Goal: Information Seeking & Learning: Learn about a topic

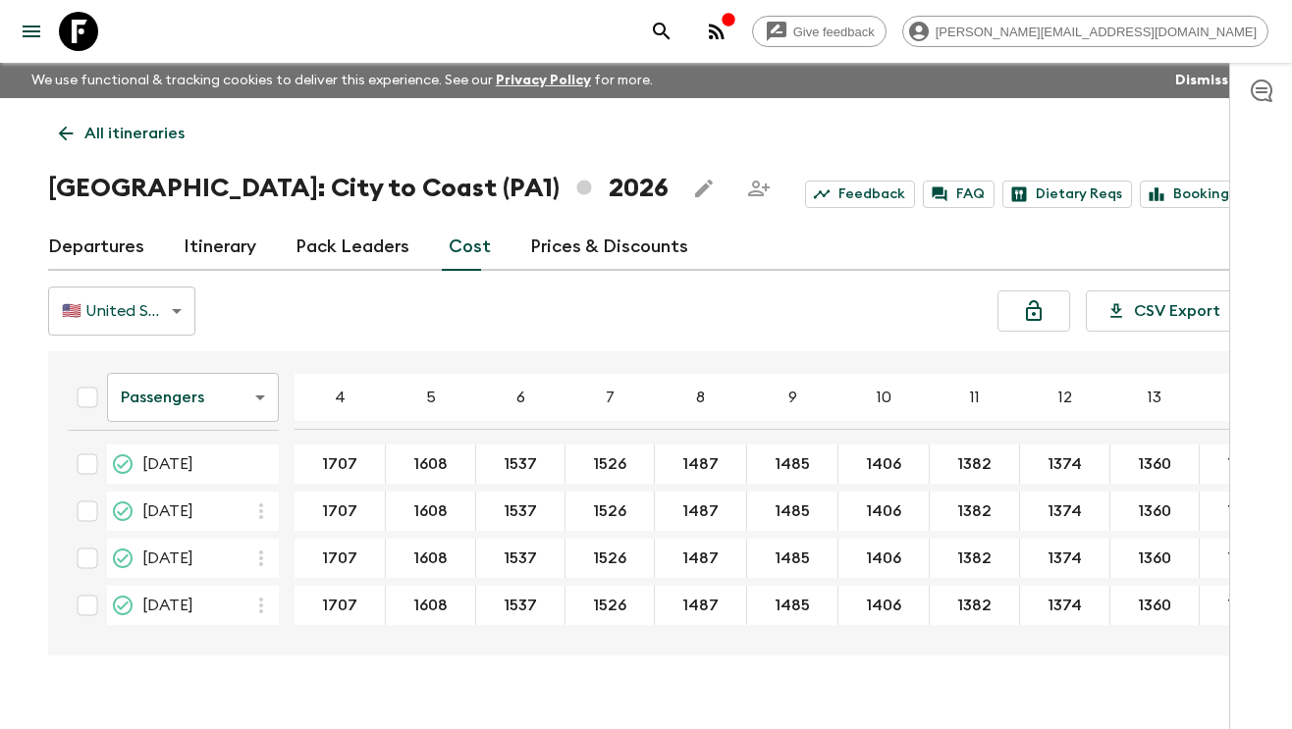
click at [90, 34] on icon at bounding box center [78, 31] width 39 height 39
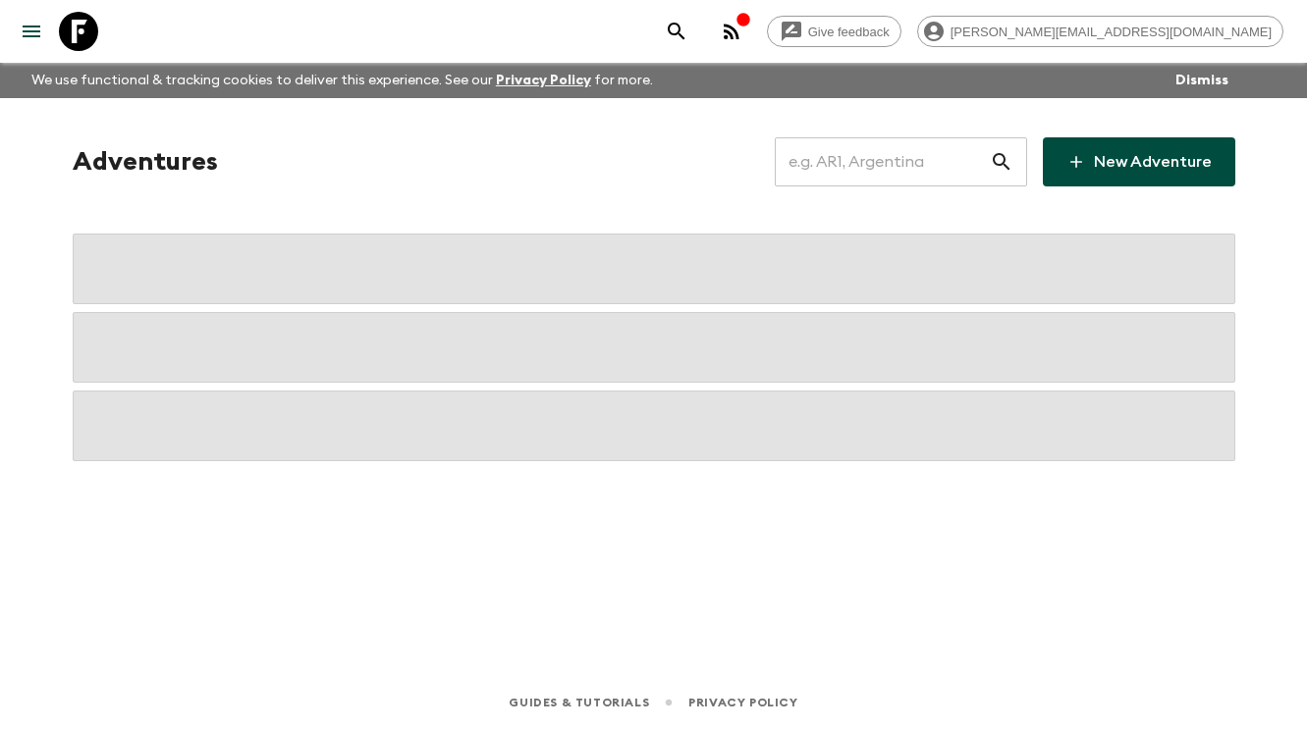
click at [810, 142] on input "text" at bounding box center [882, 161] width 215 height 55
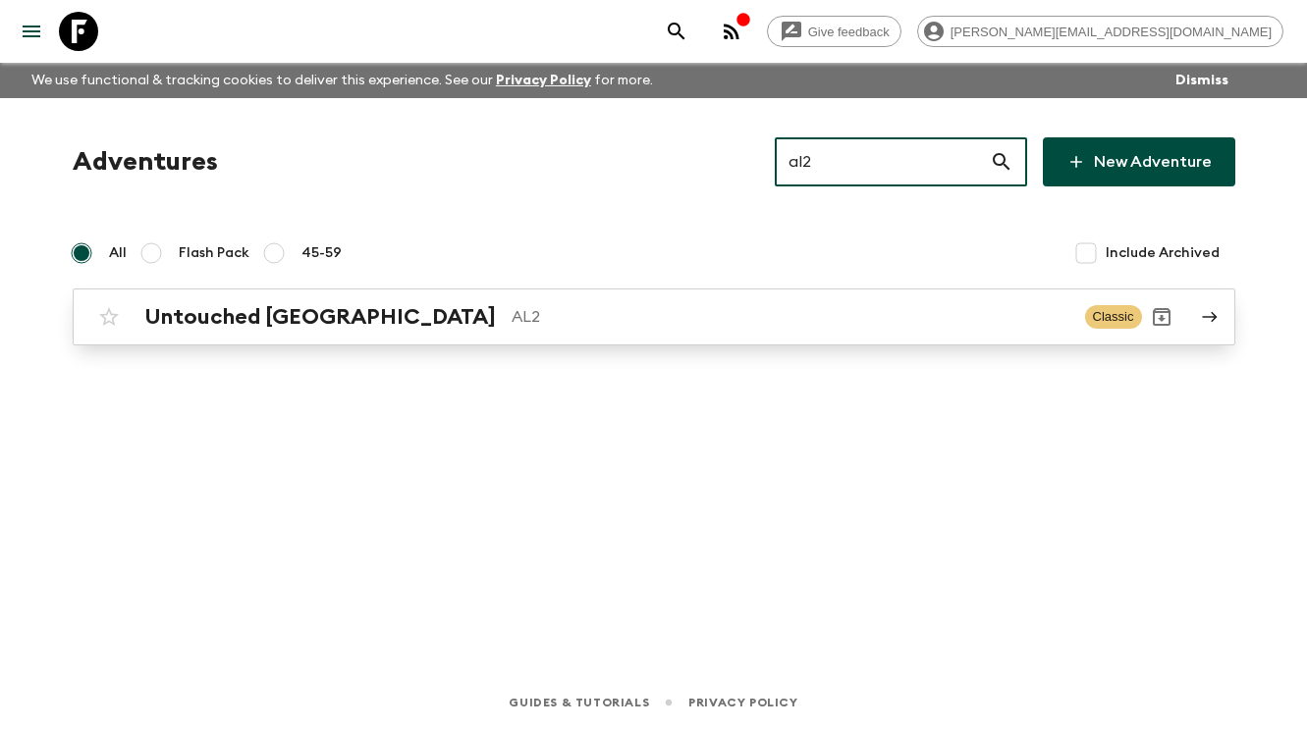
type input "al2"
click at [511, 312] on p "AL2" at bounding box center [790, 317] width 558 height 24
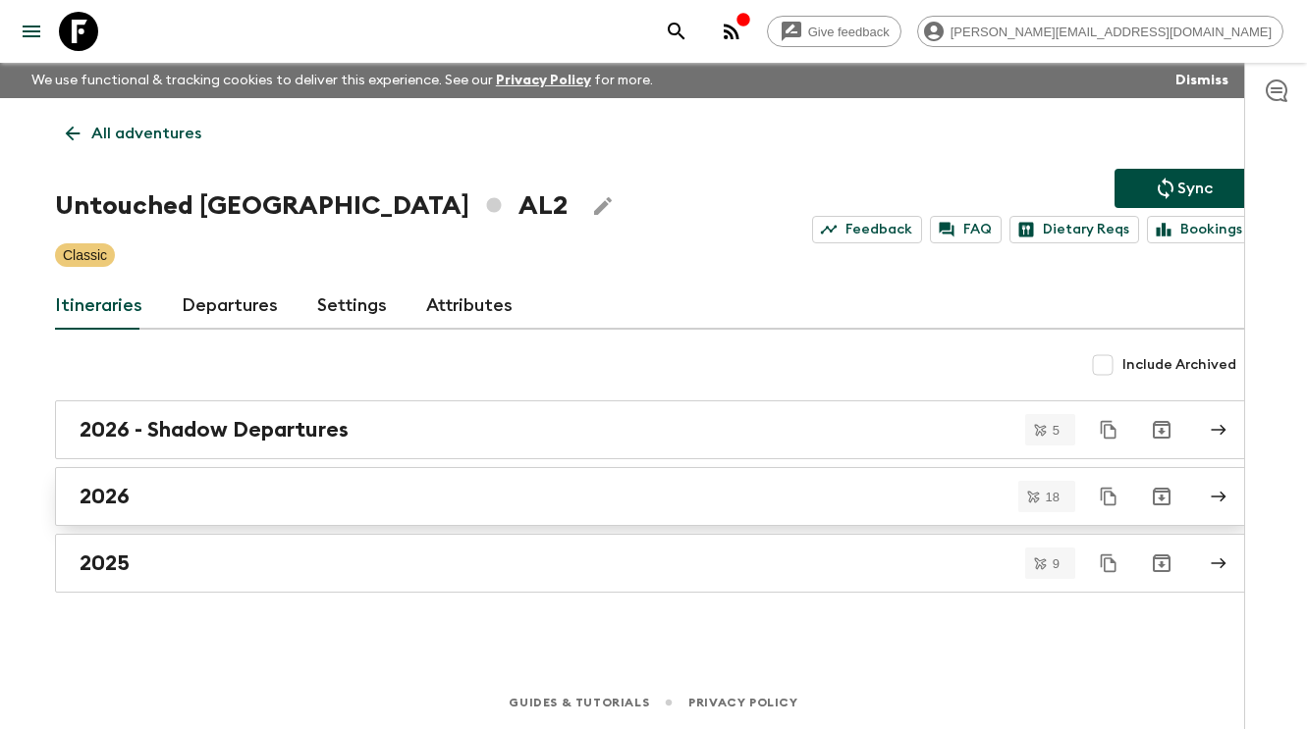
click at [311, 474] on link "2026" at bounding box center [653, 496] width 1197 height 59
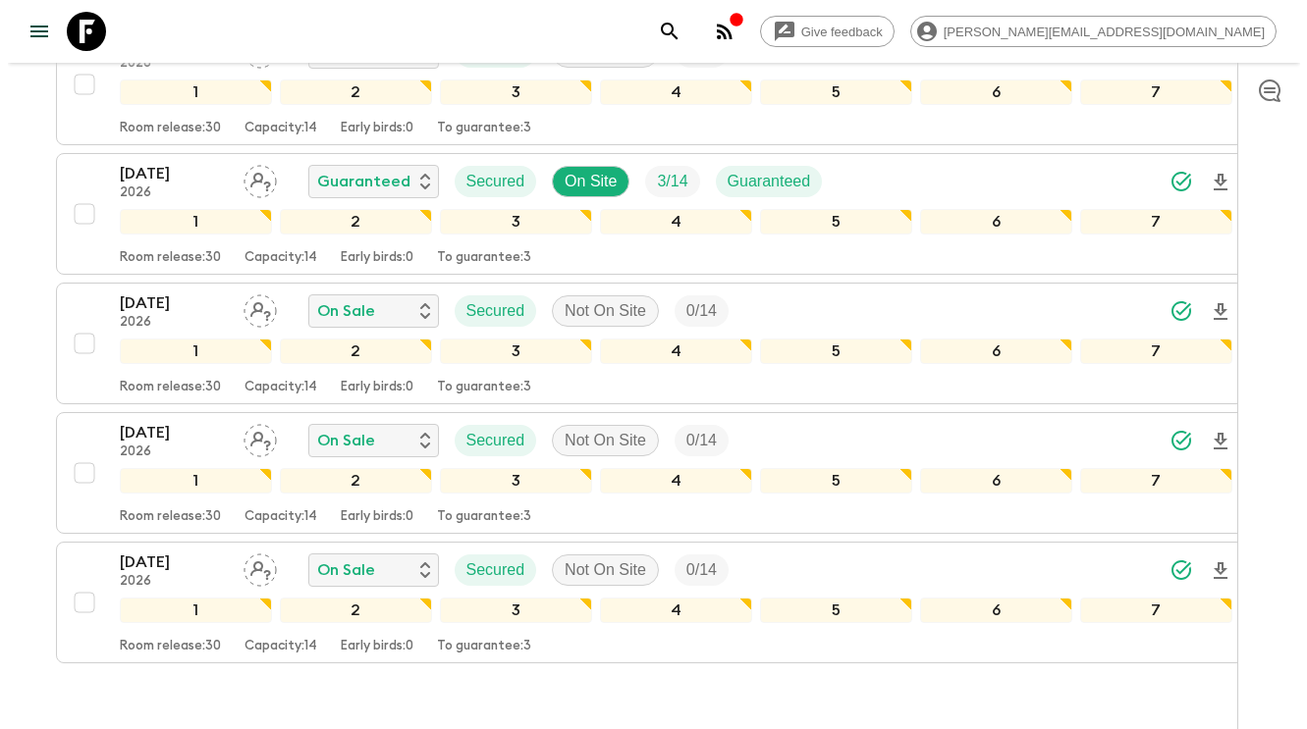
scroll to position [2125, 0]
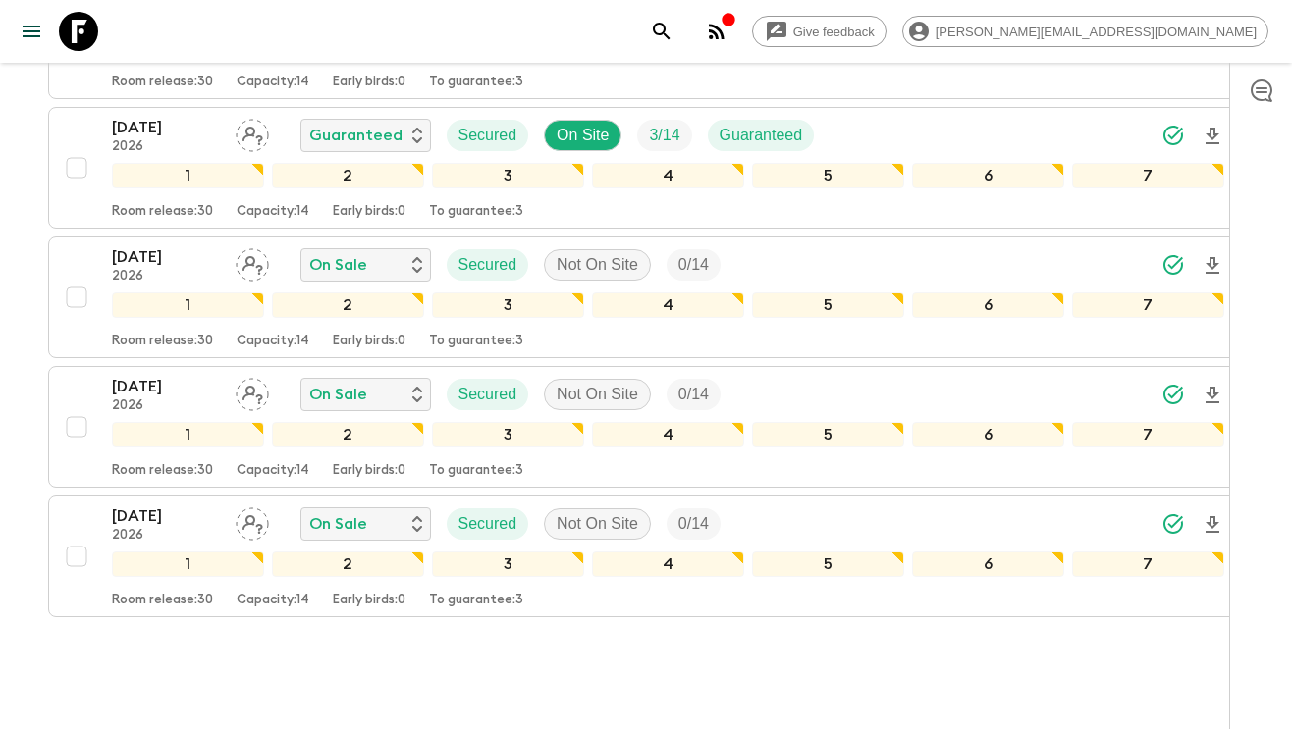
click at [724, 30] on icon "button" at bounding box center [717, 32] width 16 height 16
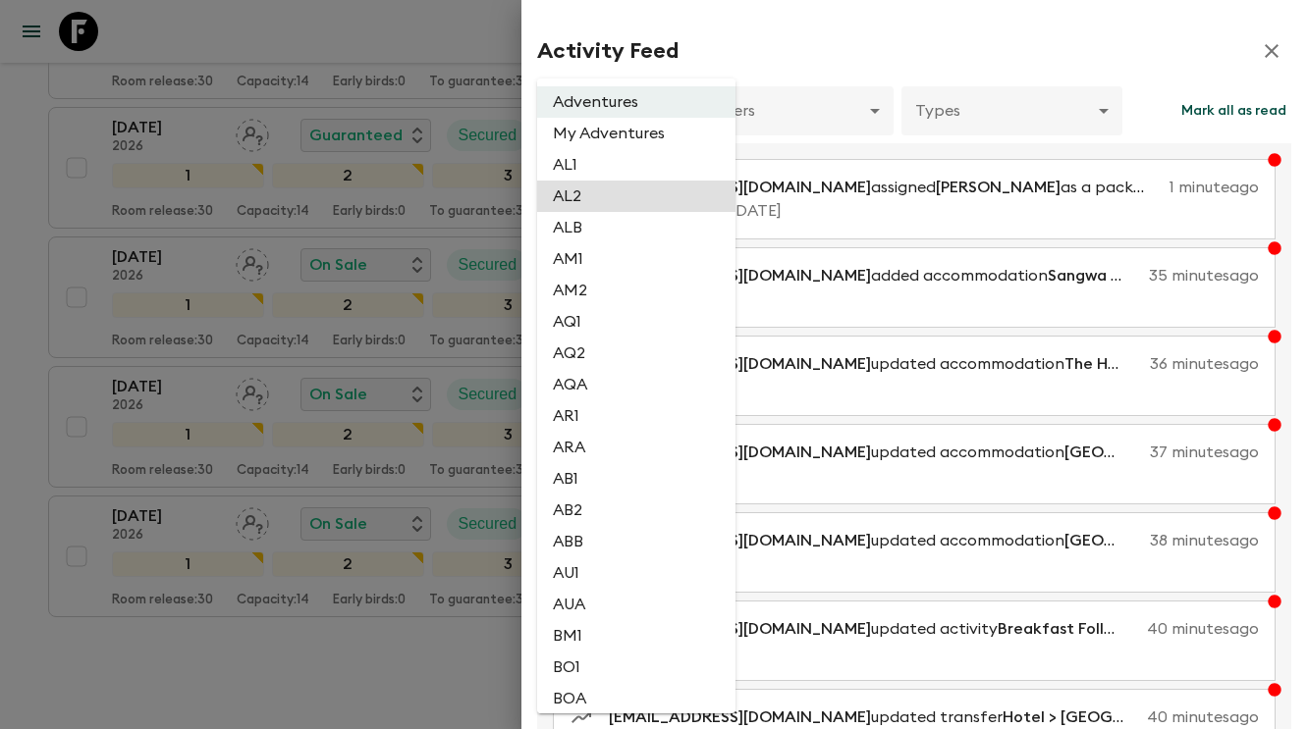
click at [633, 197] on li "AL2" at bounding box center [636, 196] width 198 height 31
type input "1dc193f9-0573-4adc-88c1-df0a38d97670"
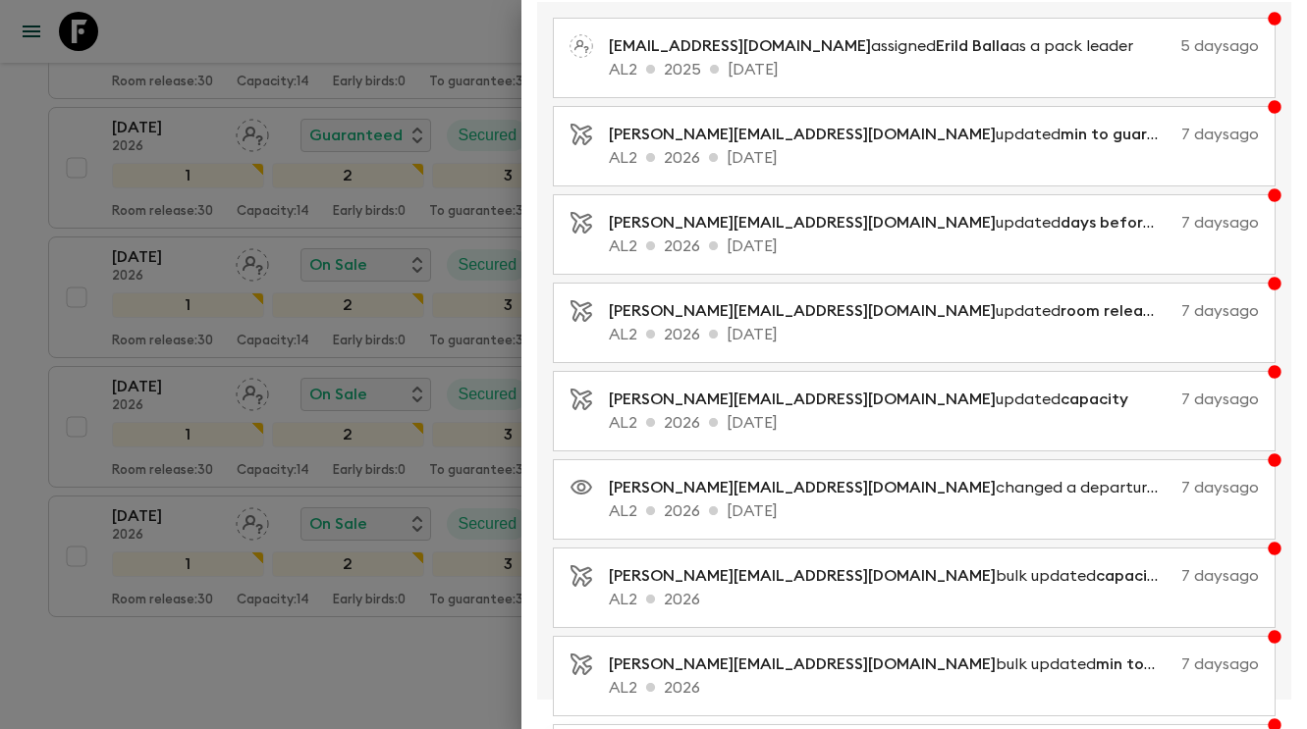
scroll to position [352, 0]
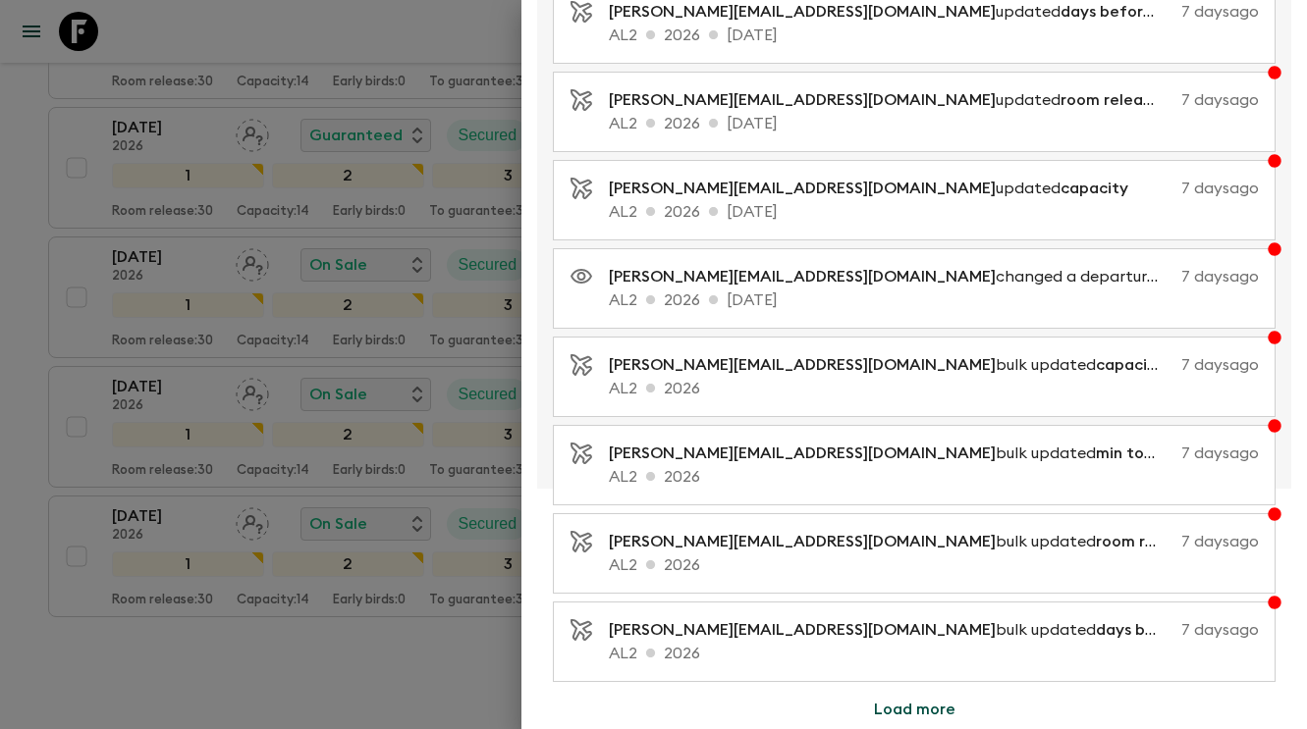
click at [880, 704] on button "Load more" at bounding box center [914, 709] width 129 height 39
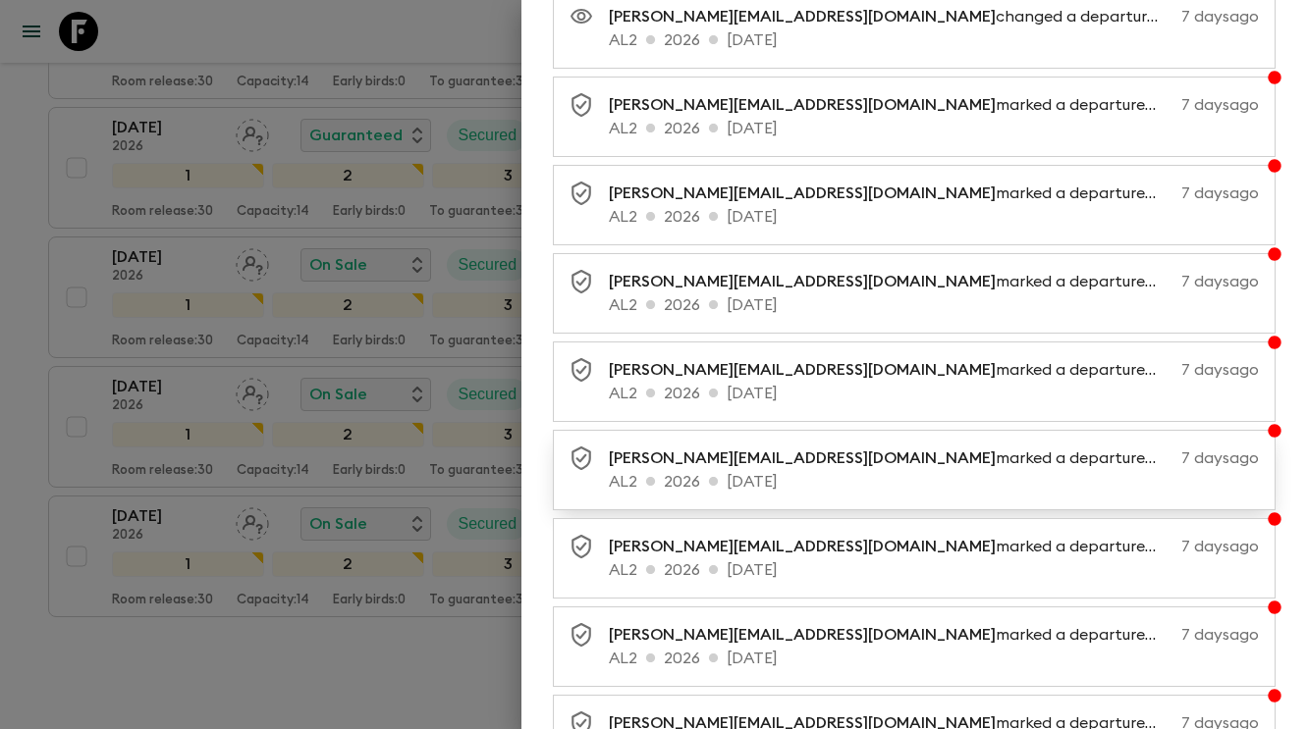
scroll to position [1236, 0]
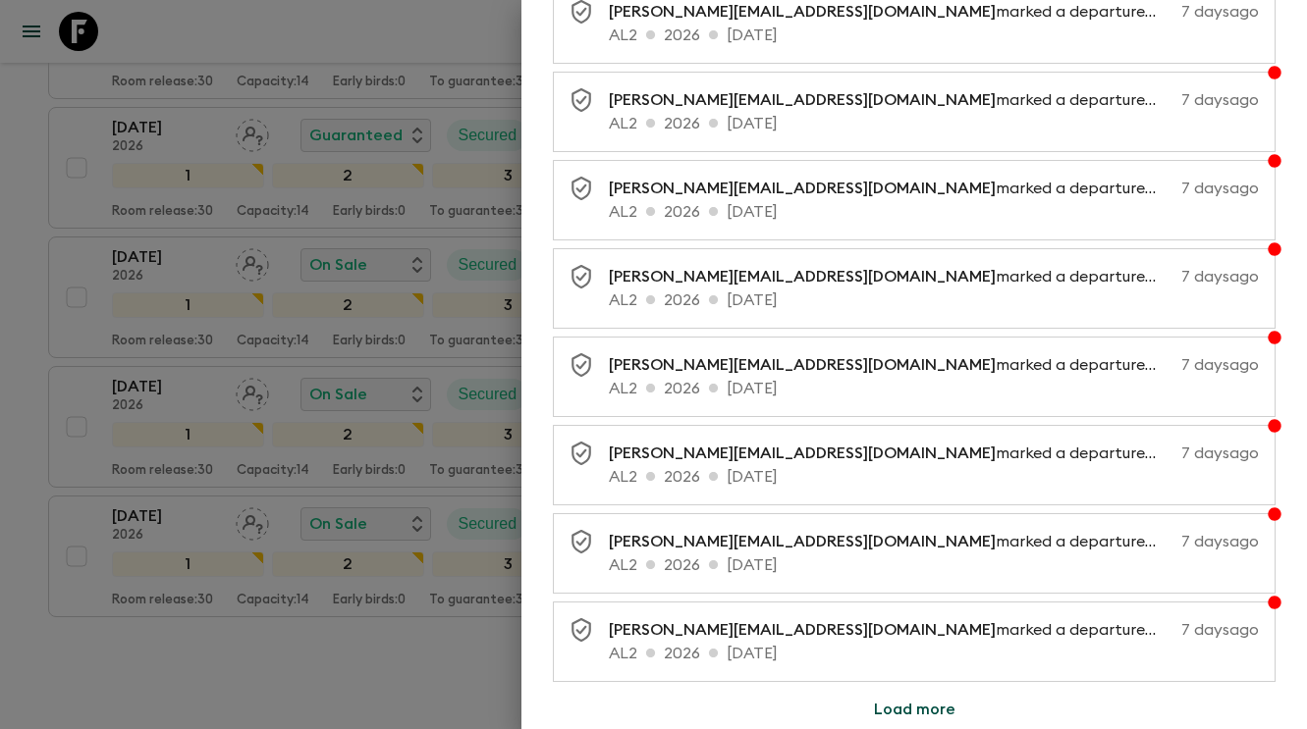
click at [889, 720] on button "Load more" at bounding box center [914, 709] width 129 height 39
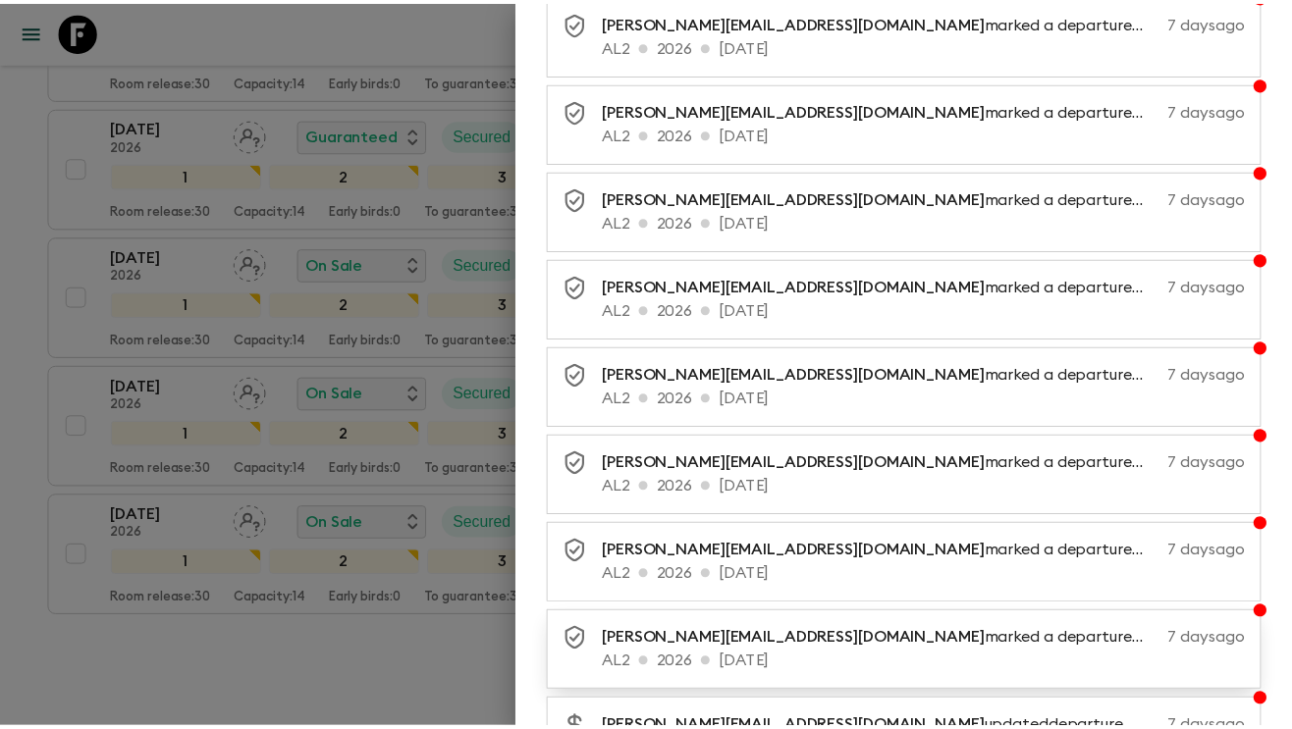
scroll to position [2119, 0]
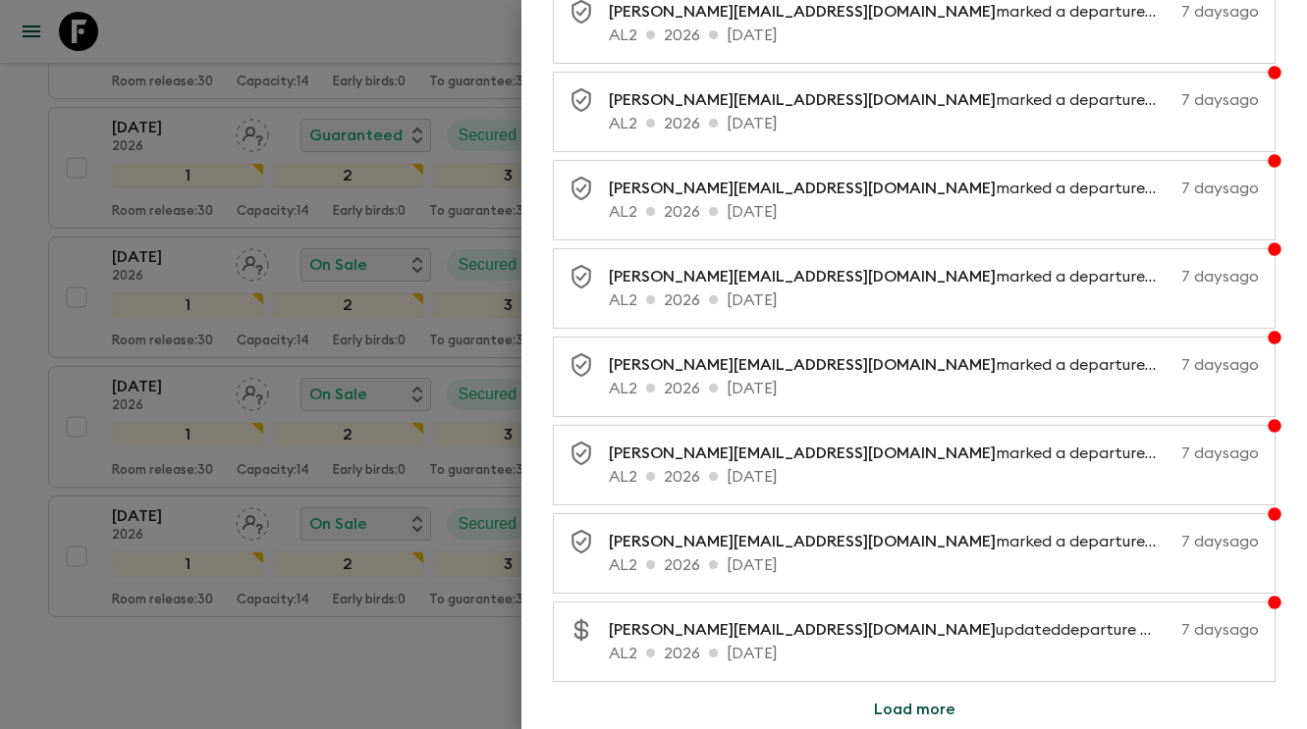
click at [57, 274] on div at bounding box center [653, 364] width 1307 height 729
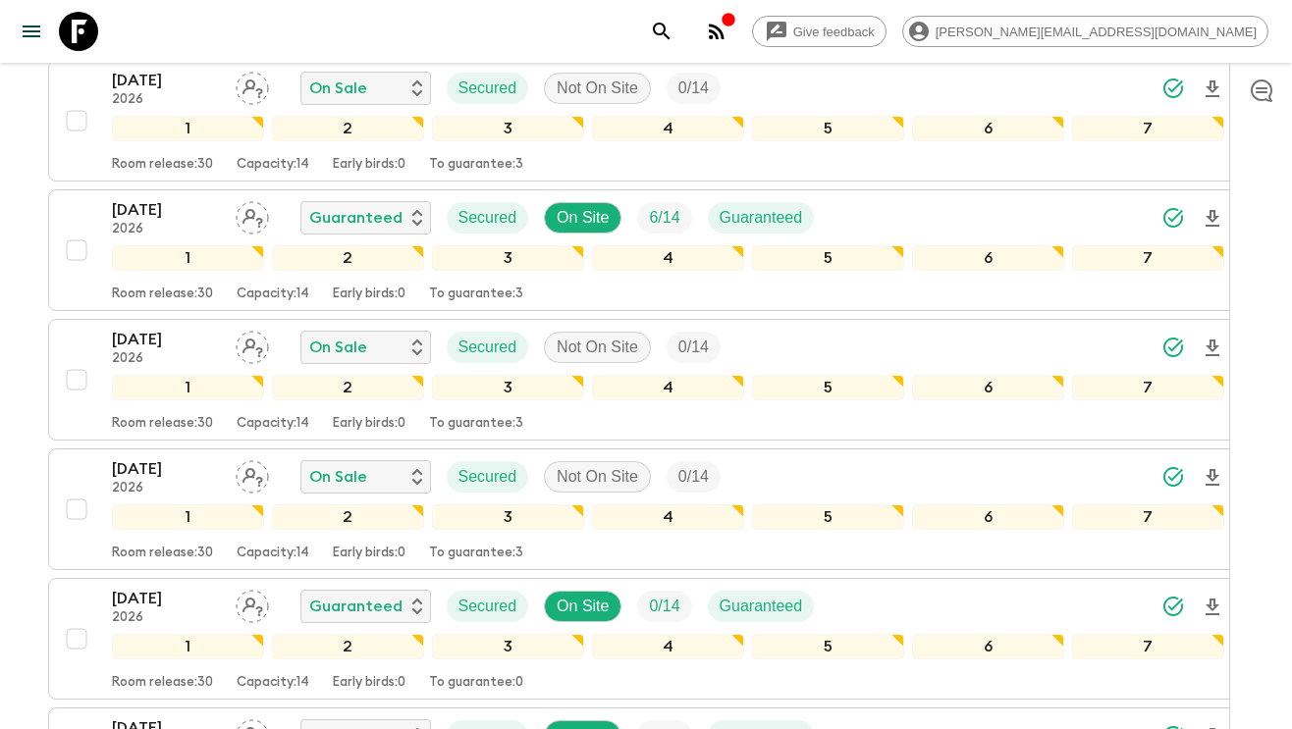
scroll to position [0, 0]
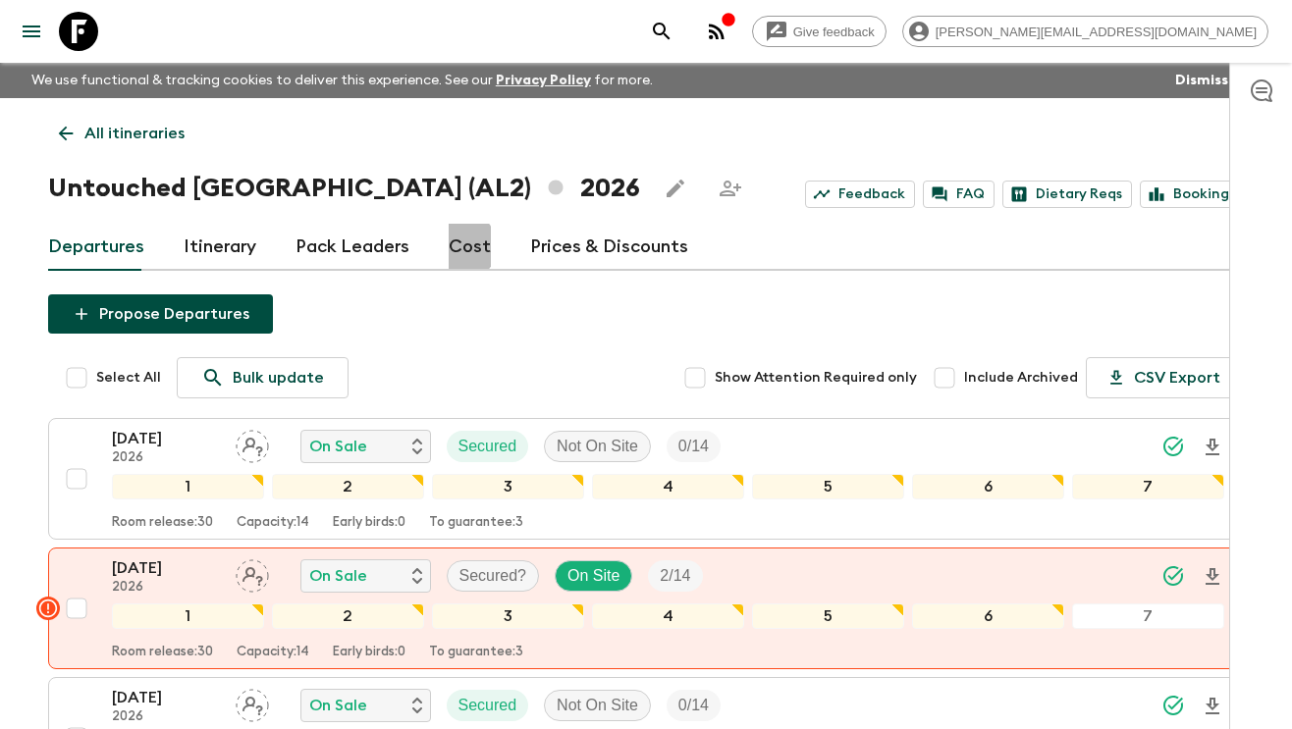
click at [454, 246] on link "Cost" at bounding box center [470, 247] width 42 height 47
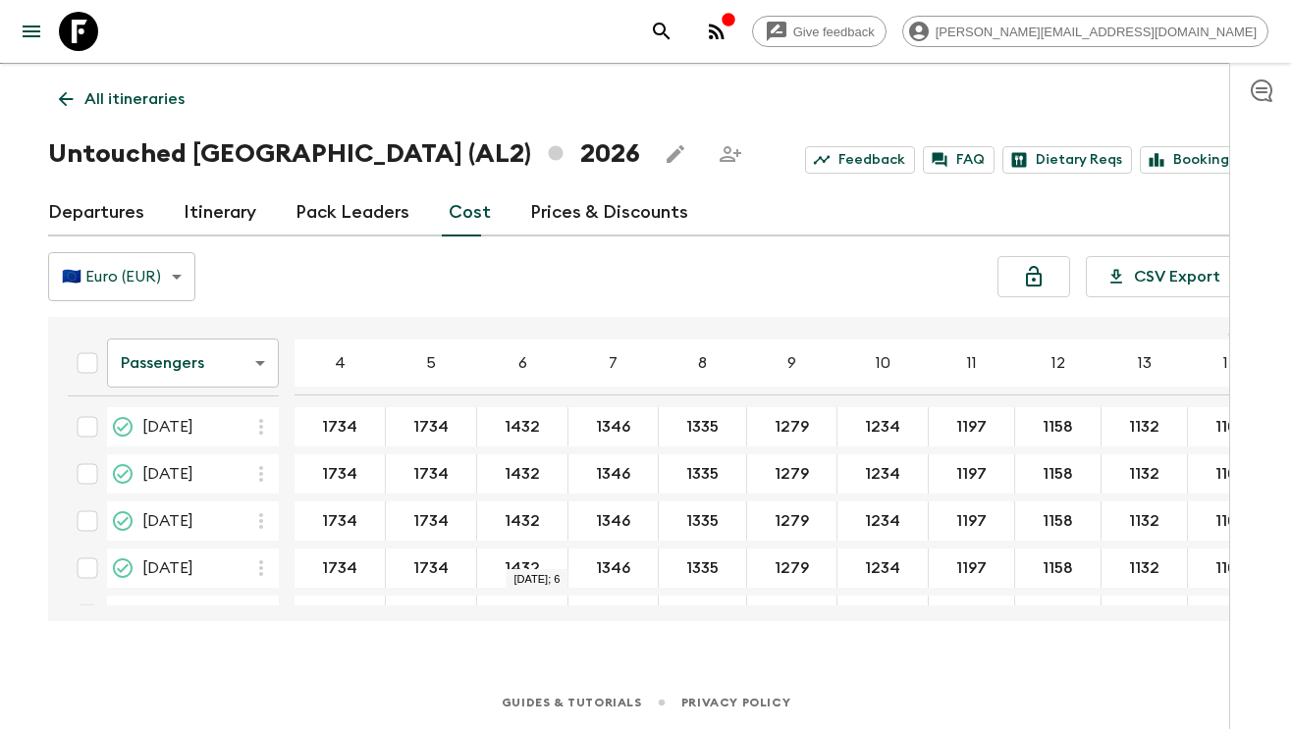
scroll to position [321, 0]
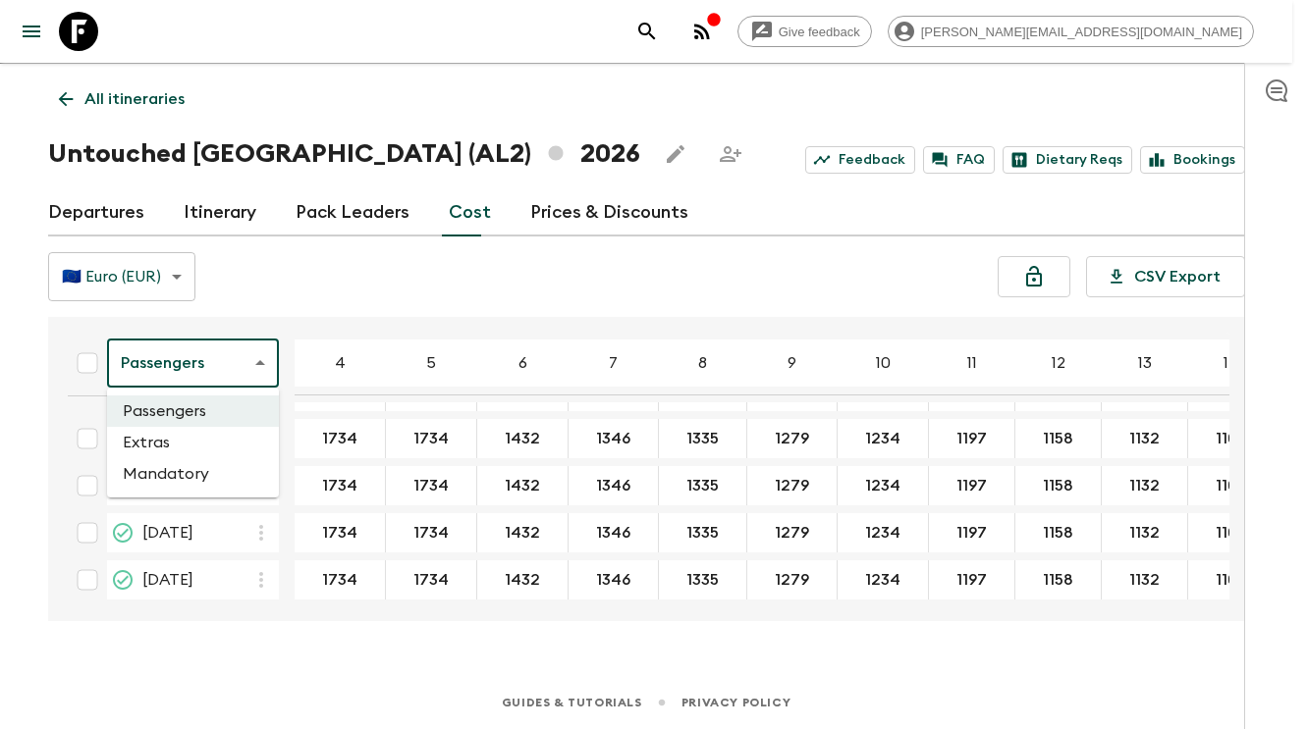
click at [222, 352] on body "Give feedback [PERSON_NAME][EMAIL_ADDRESS][DOMAIN_NAME] We use functional & tra…" at bounding box center [653, 348] width 1307 height 764
click at [194, 439] on li "Extras" at bounding box center [193, 442] width 172 height 31
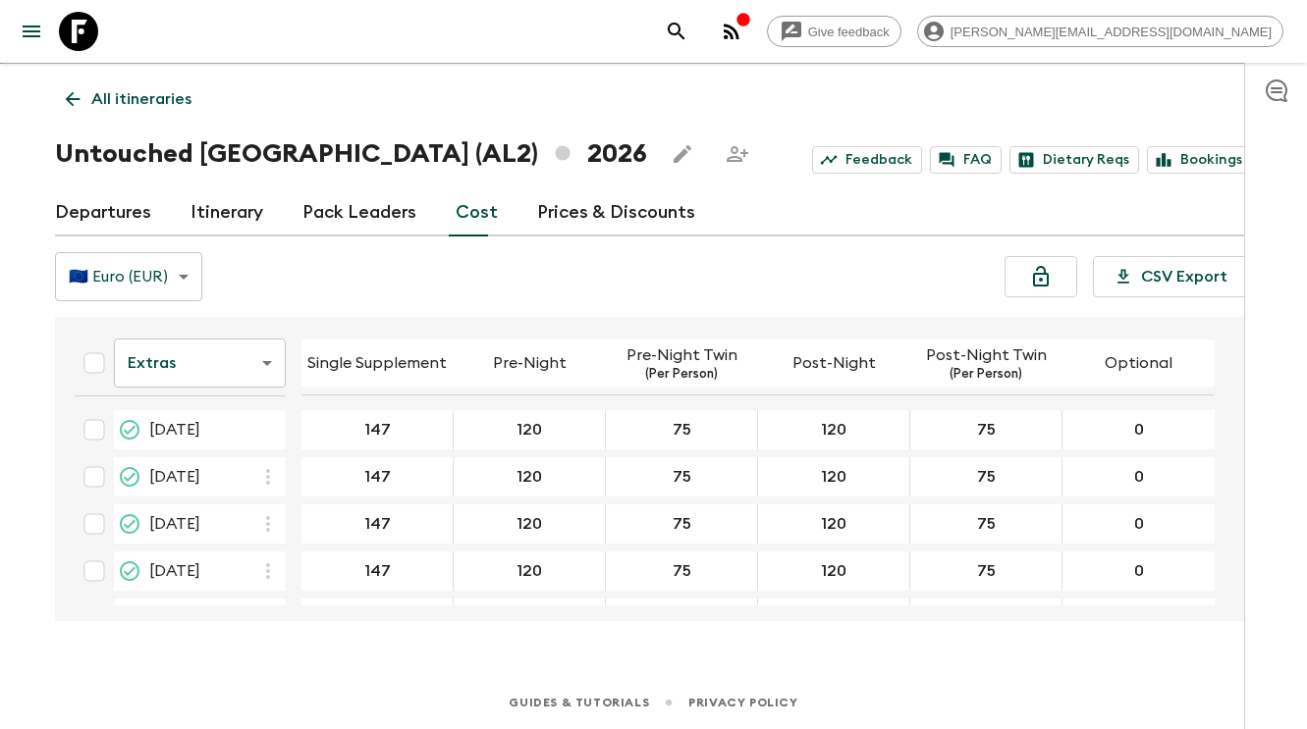
click at [209, 362] on body "Give feedback [PERSON_NAME][EMAIL_ADDRESS][DOMAIN_NAME] We use functional & tra…" at bounding box center [653, 348] width 1307 height 764
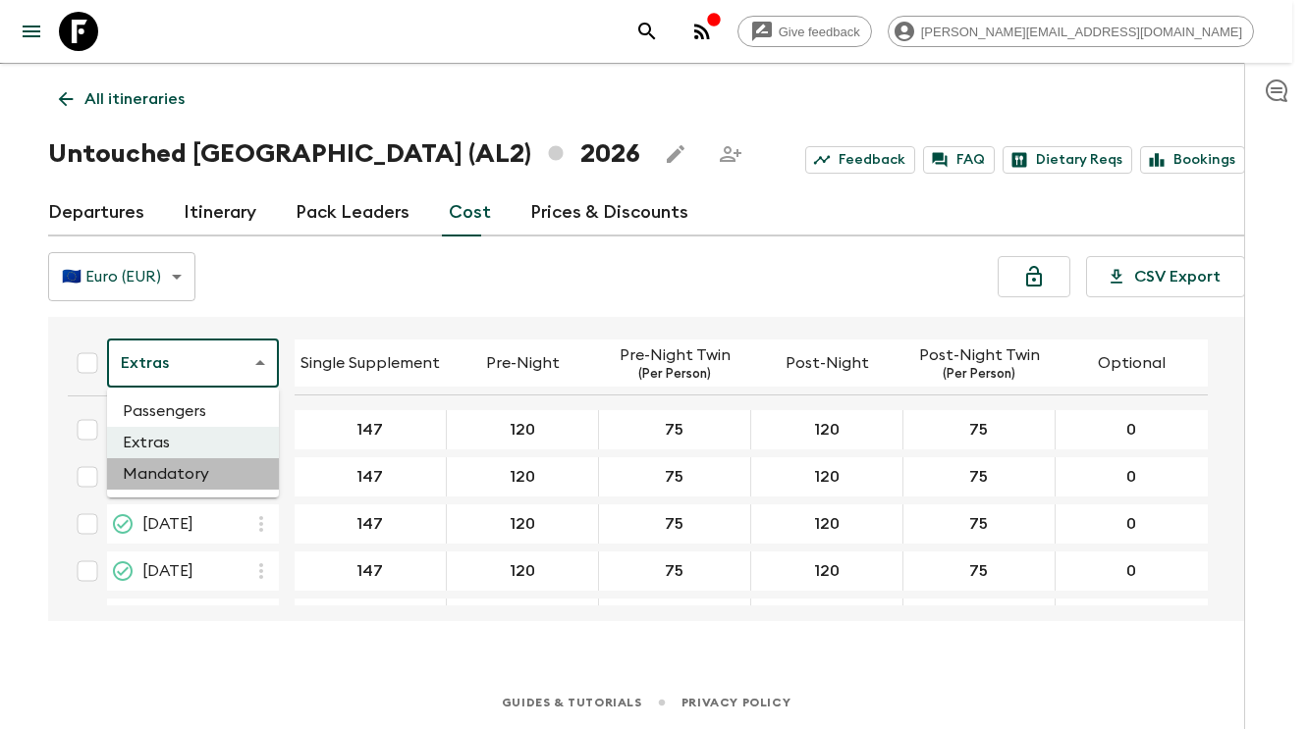
click at [190, 477] on li "Mandatory" at bounding box center [193, 473] width 172 height 31
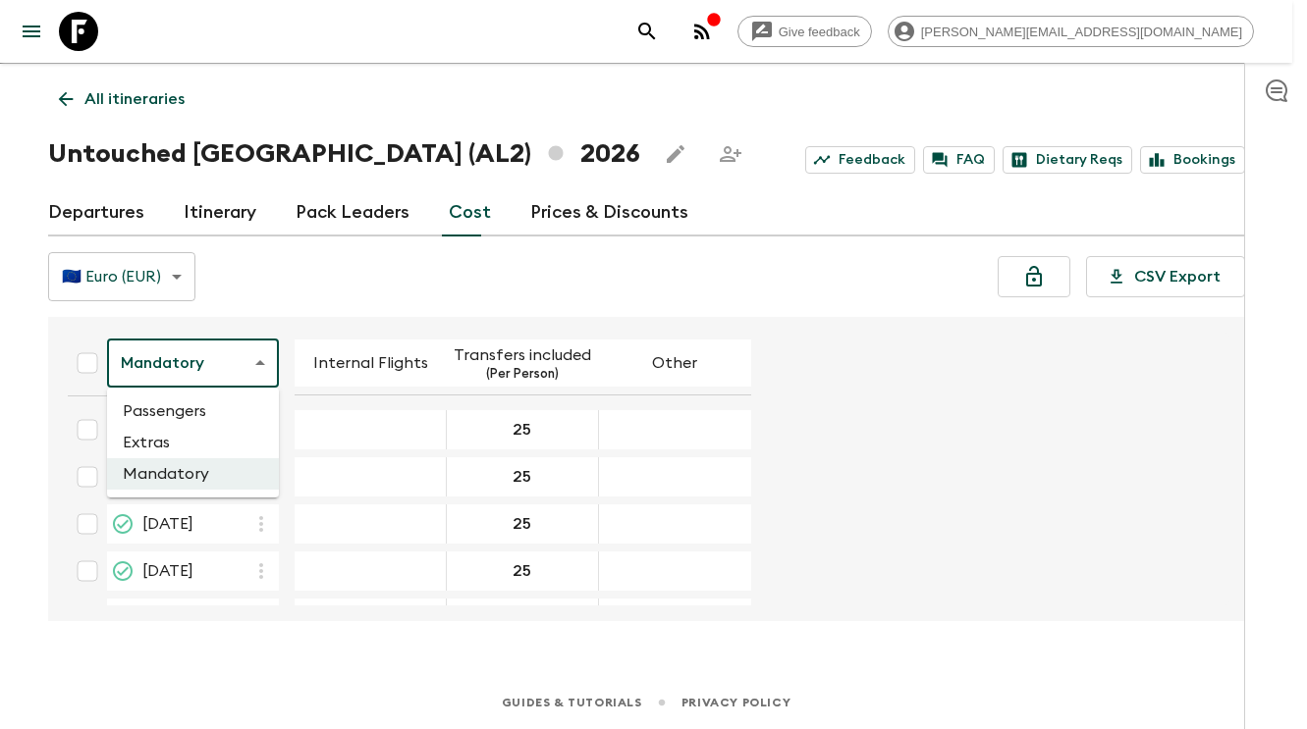
click at [208, 375] on body "Give feedback [PERSON_NAME][EMAIL_ADDRESS][DOMAIN_NAME] We use functional & tra…" at bounding box center [653, 348] width 1307 height 764
click at [206, 417] on li "Passengers" at bounding box center [193, 411] width 172 height 31
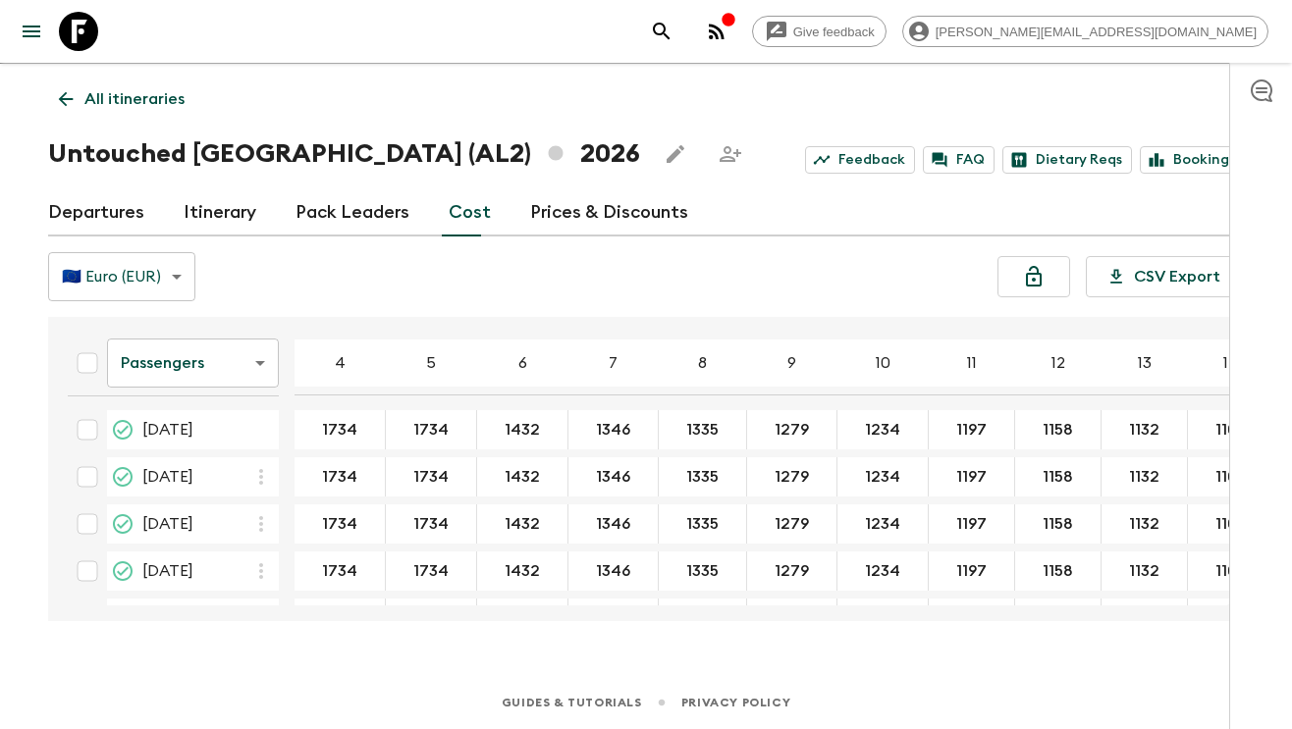
click at [88, 27] on icon at bounding box center [78, 31] width 39 height 39
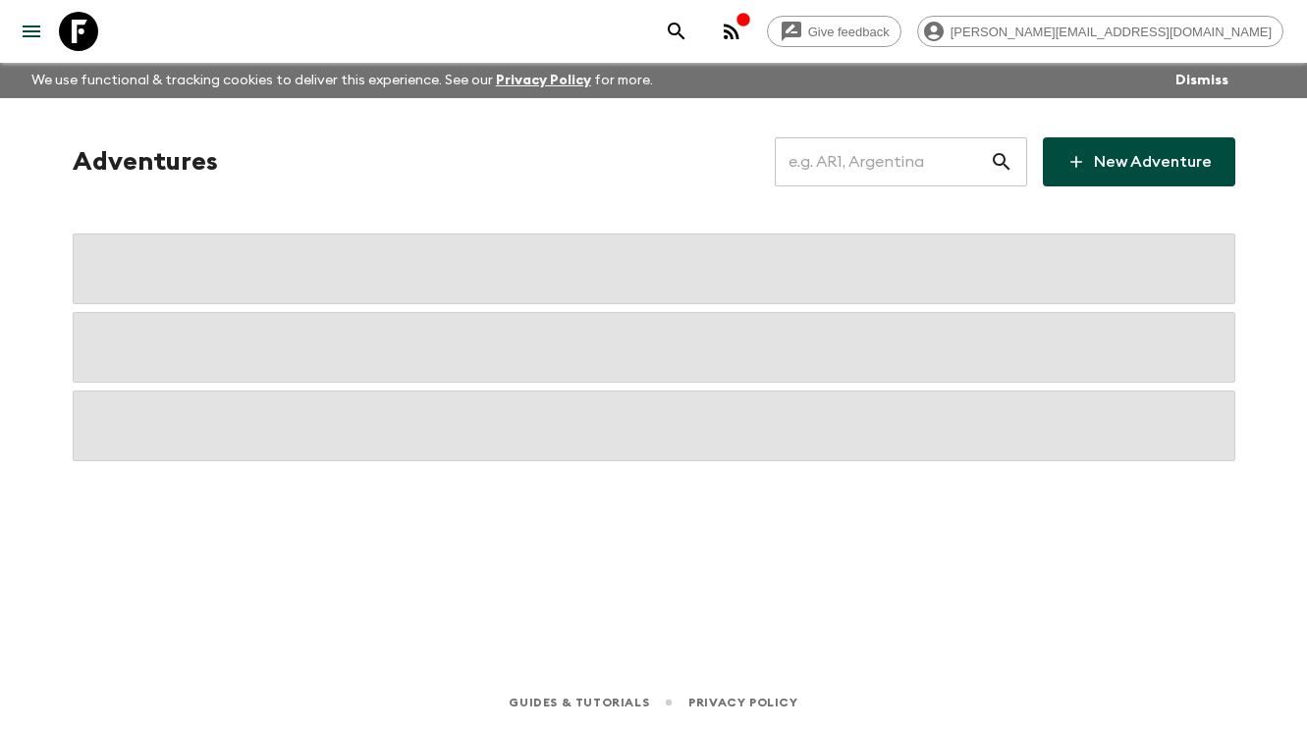
click at [837, 160] on input "text" at bounding box center [882, 161] width 215 height 55
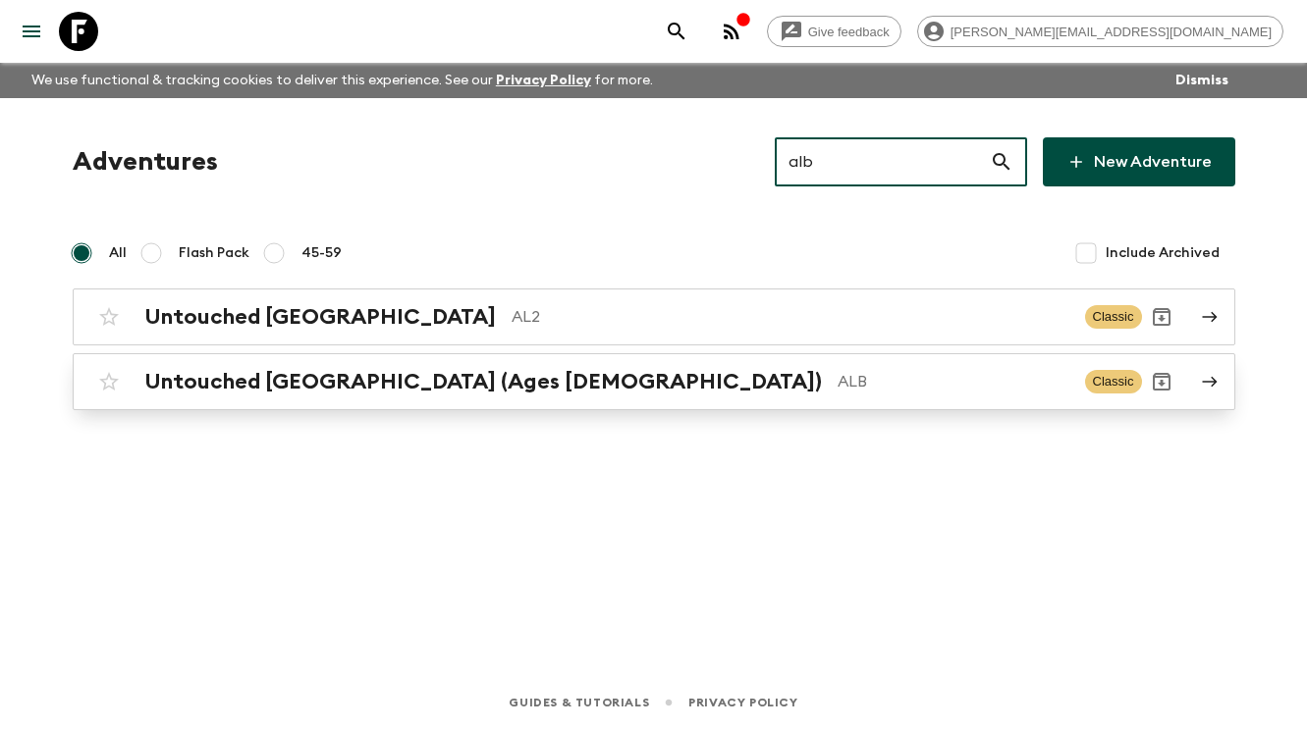
type input "alb"
click at [837, 383] on p "ALB" at bounding box center [953, 382] width 232 height 24
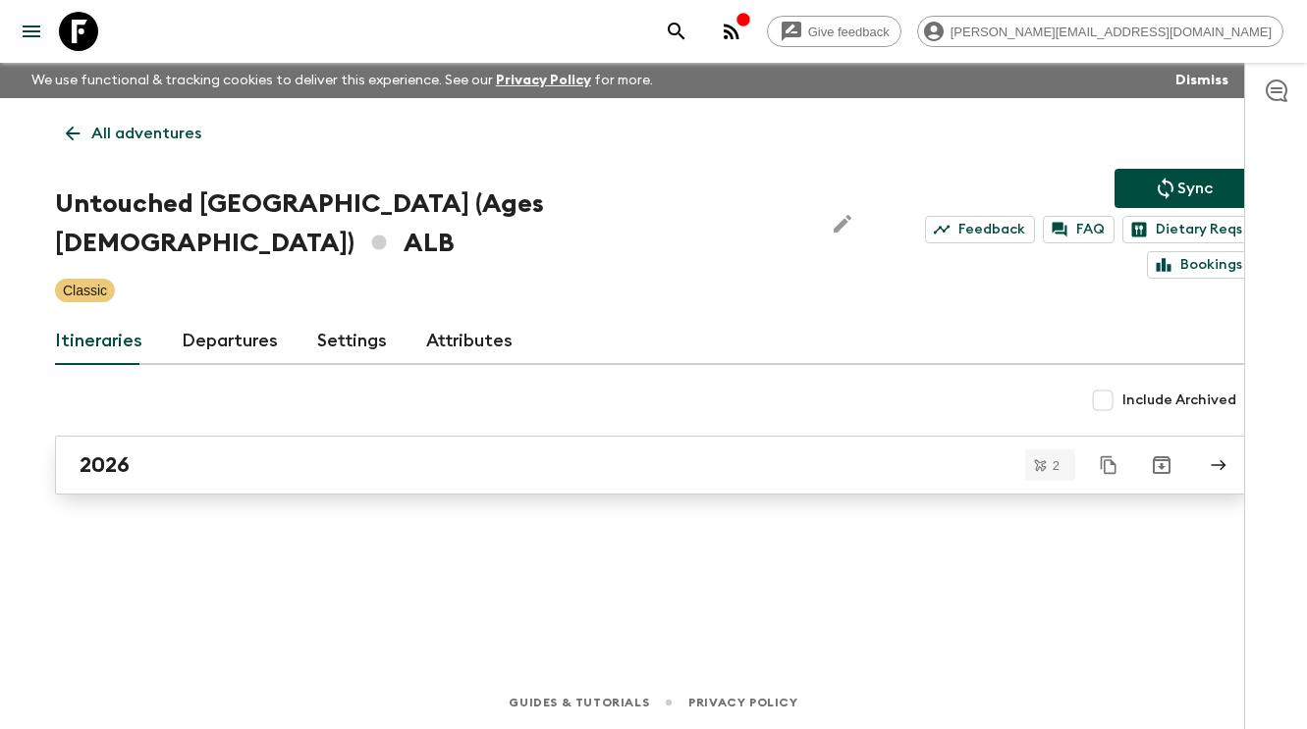
click at [267, 453] on div "2026" at bounding box center [635, 466] width 1110 height 26
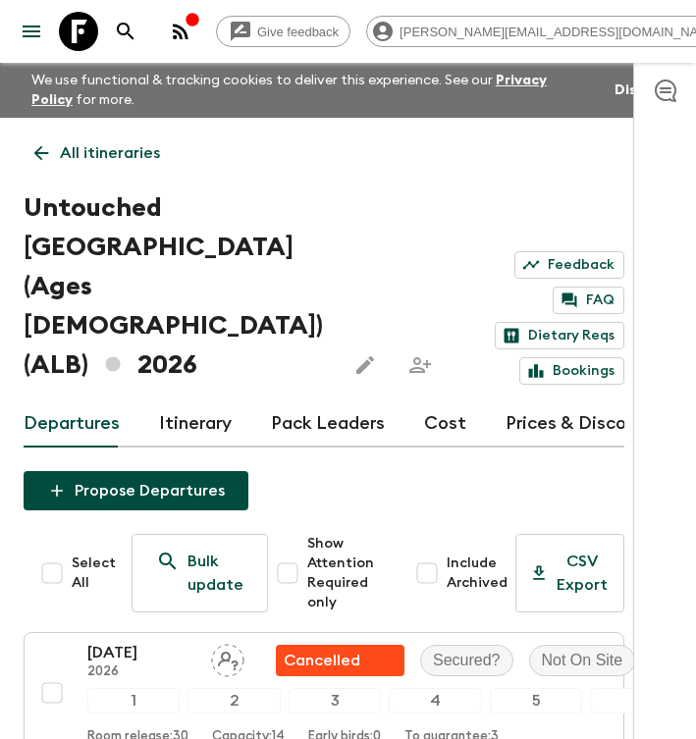
click at [79, 35] on icon at bounding box center [78, 31] width 39 height 39
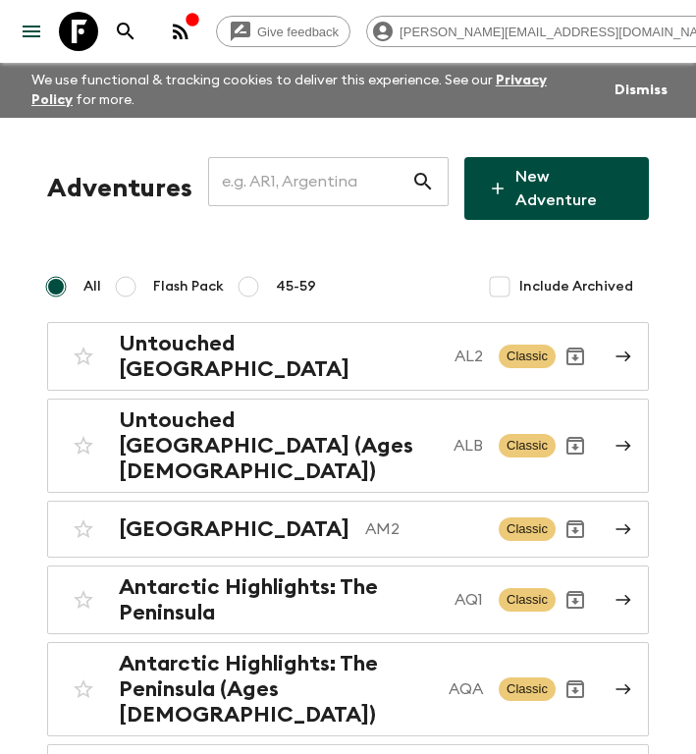
click at [319, 181] on input "text" at bounding box center [309, 181] width 203 height 55
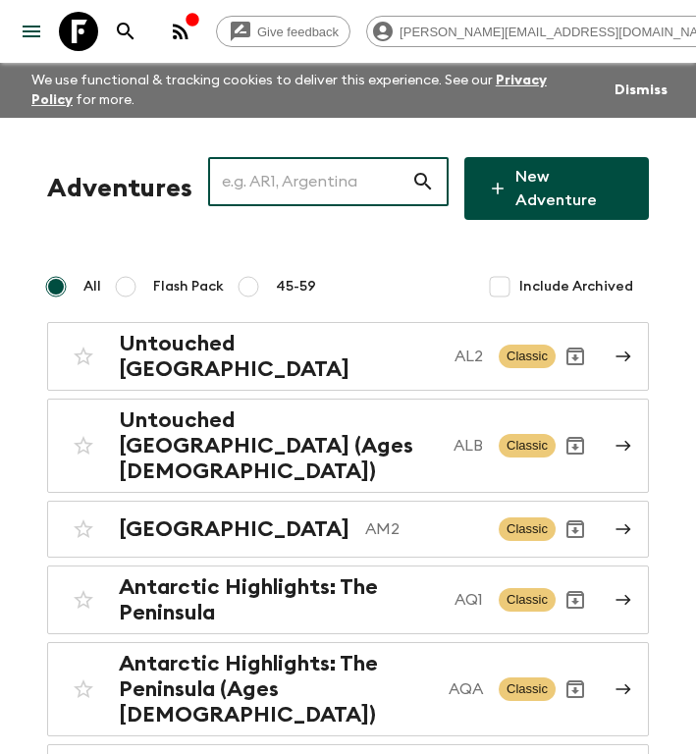
click at [294, 184] on input "text" at bounding box center [309, 181] width 203 height 55
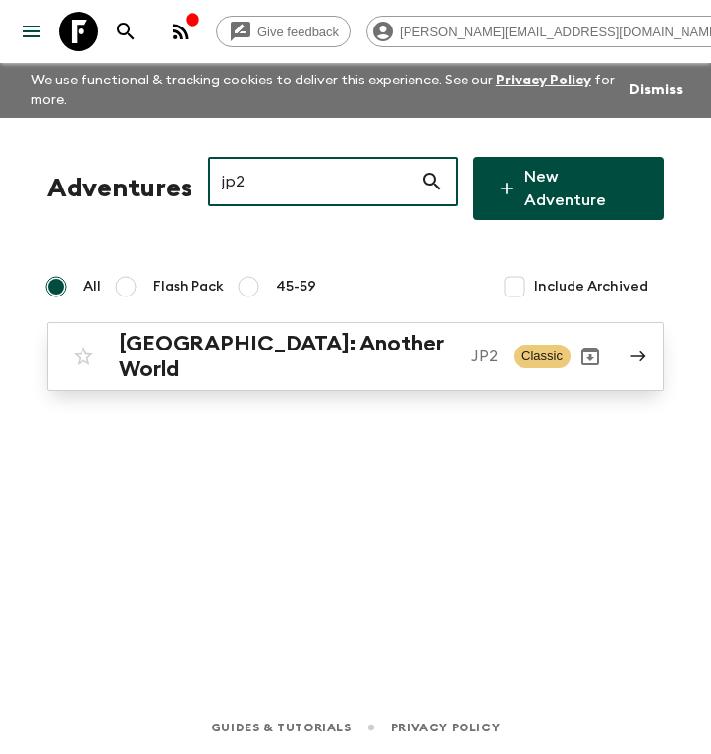
type input "jp2"
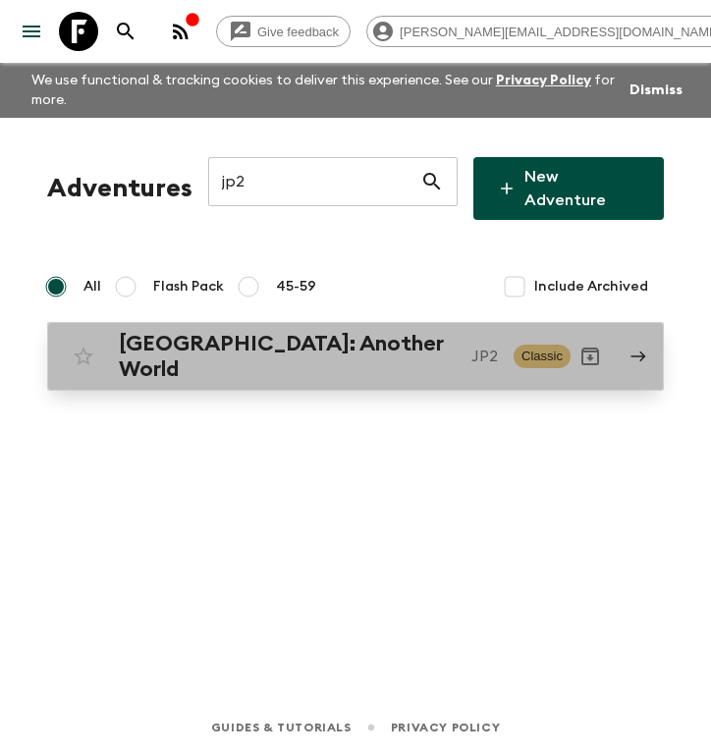
click at [279, 331] on h2 "[GEOGRAPHIC_DATA]: Another World" at bounding box center [287, 356] width 337 height 51
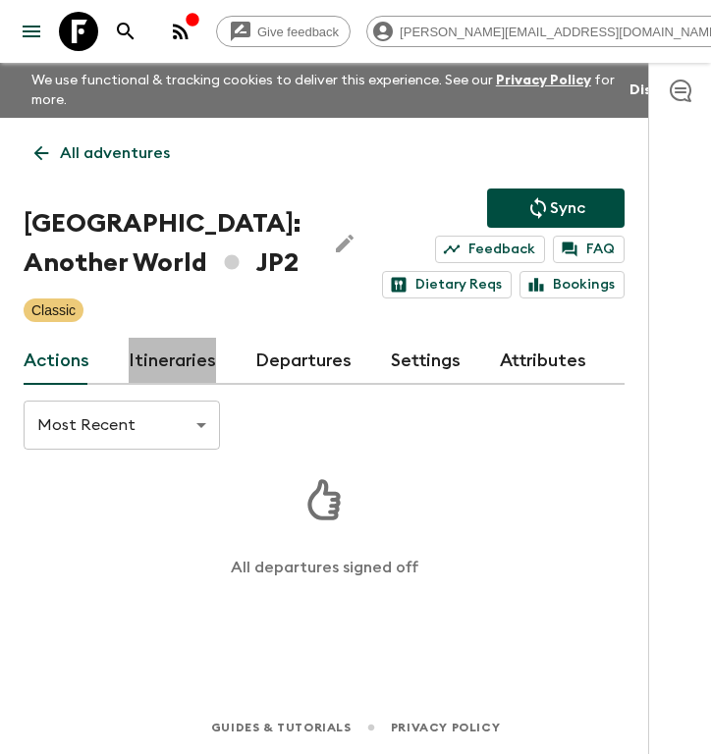
click at [179, 364] on link "Itineraries" at bounding box center [172, 361] width 87 height 47
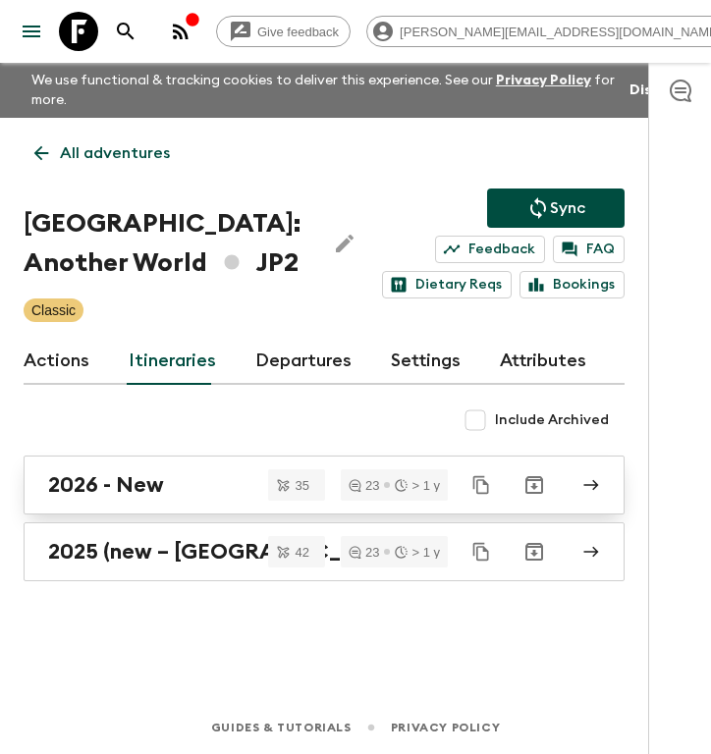
click at [127, 493] on h2 "2026 - New" at bounding box center [106, 485] width 116 height 26
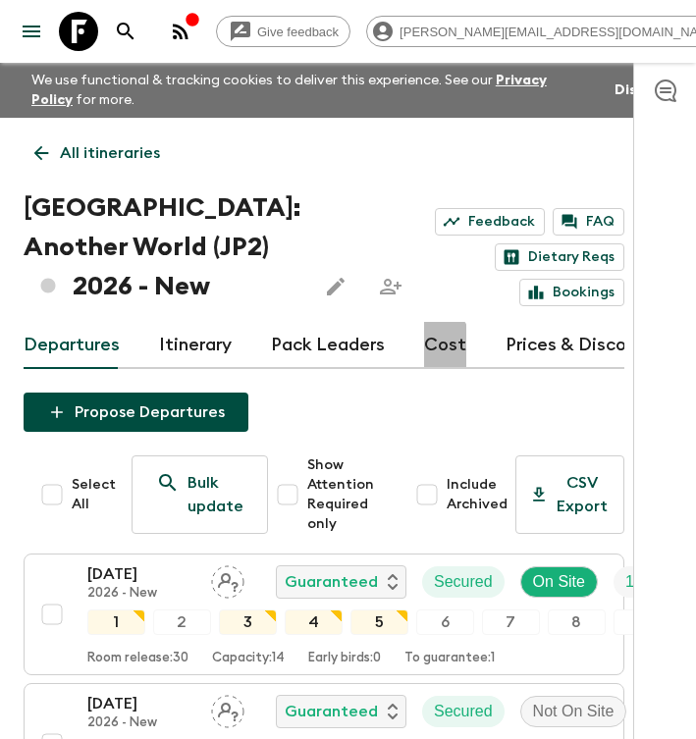
click at [424, 347] on link "Cost" at bounding box center [445, 345] width 42 height 47
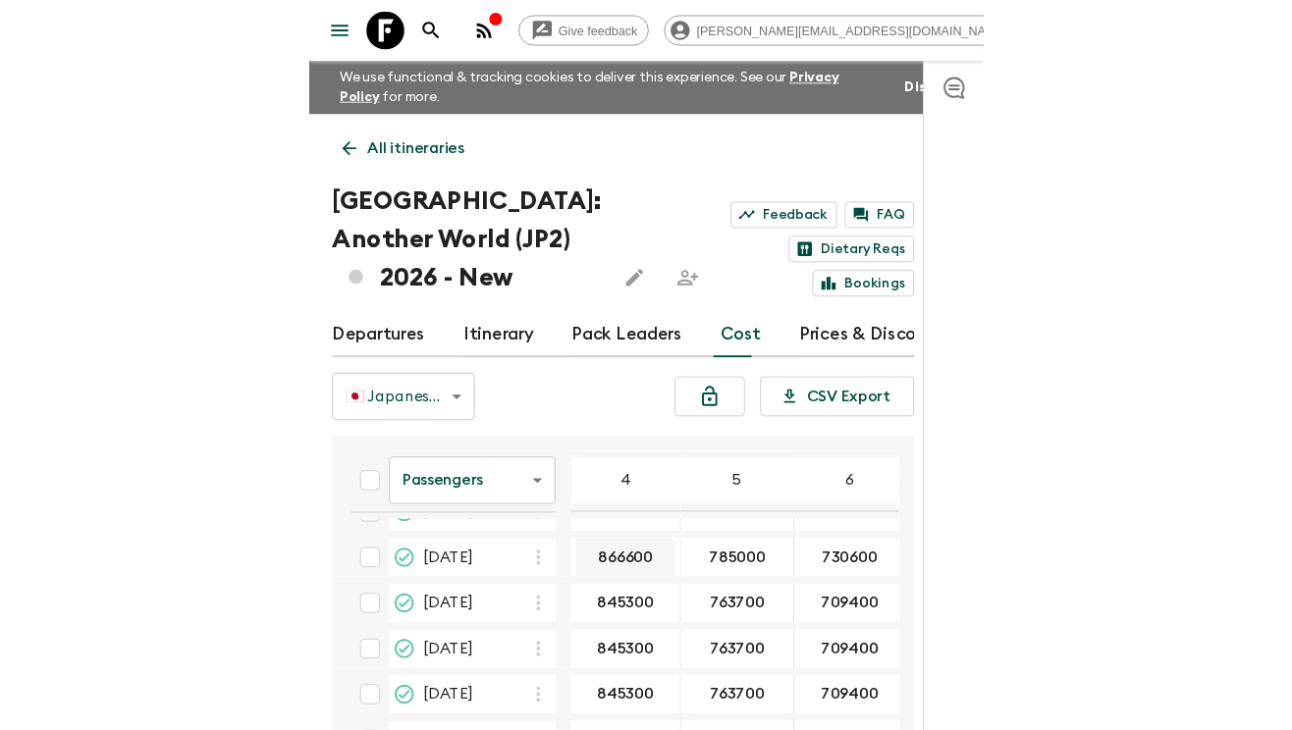
scroll to position [745, 0]
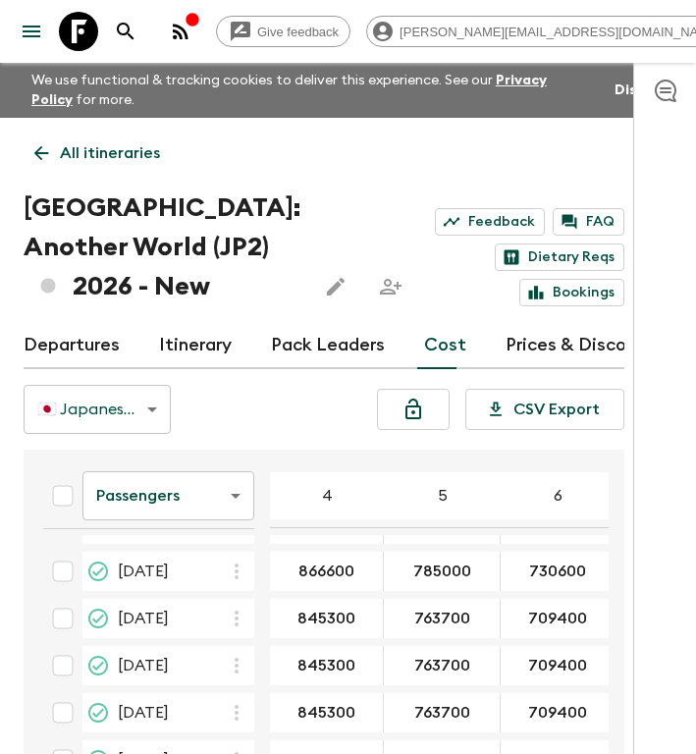
click at [85, 345] on link "Departures" at bounding box center [72, 345] width 96 height 47
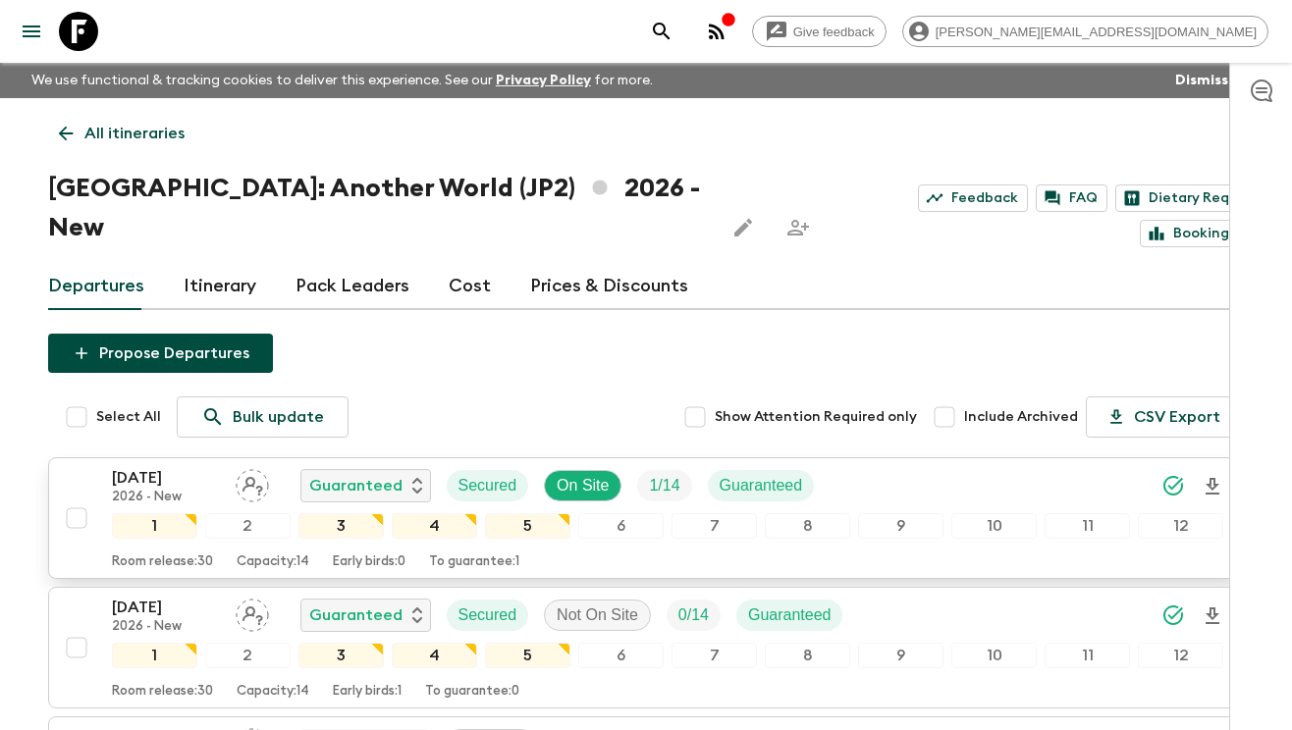
click at [180, 466] on p "[DATE]" at bounding box center [166, 478] width 108 height 24
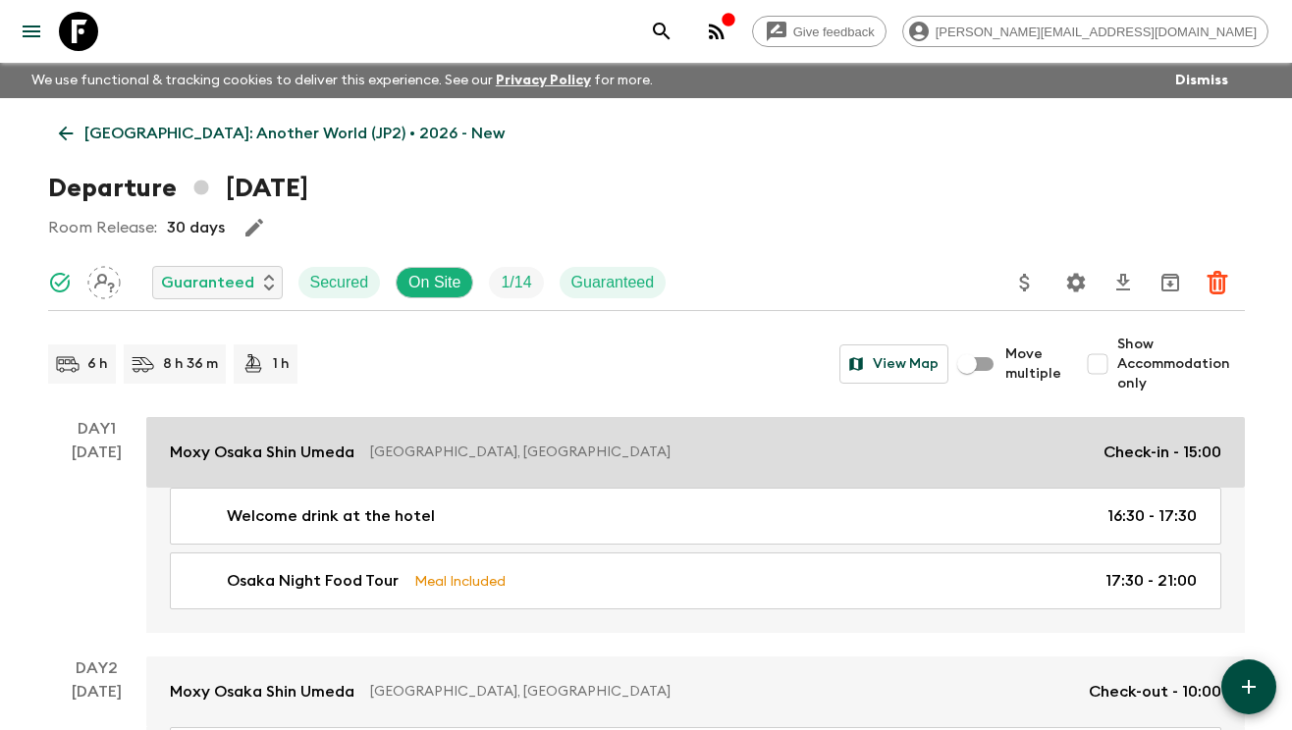
click at [311, 458] on p "Moxy Osaka Shin Umeda" at bounding box center [262, 453] width 185 height 24
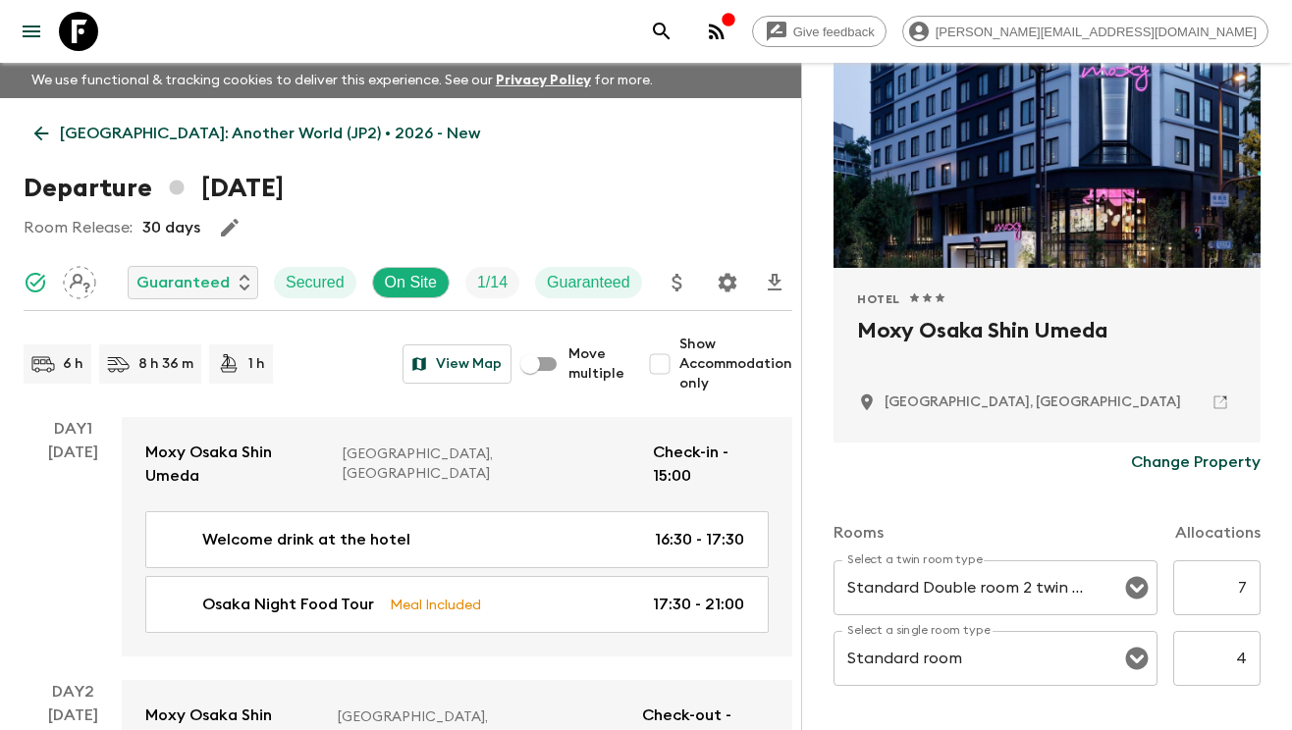
scroll to position [333, 0]
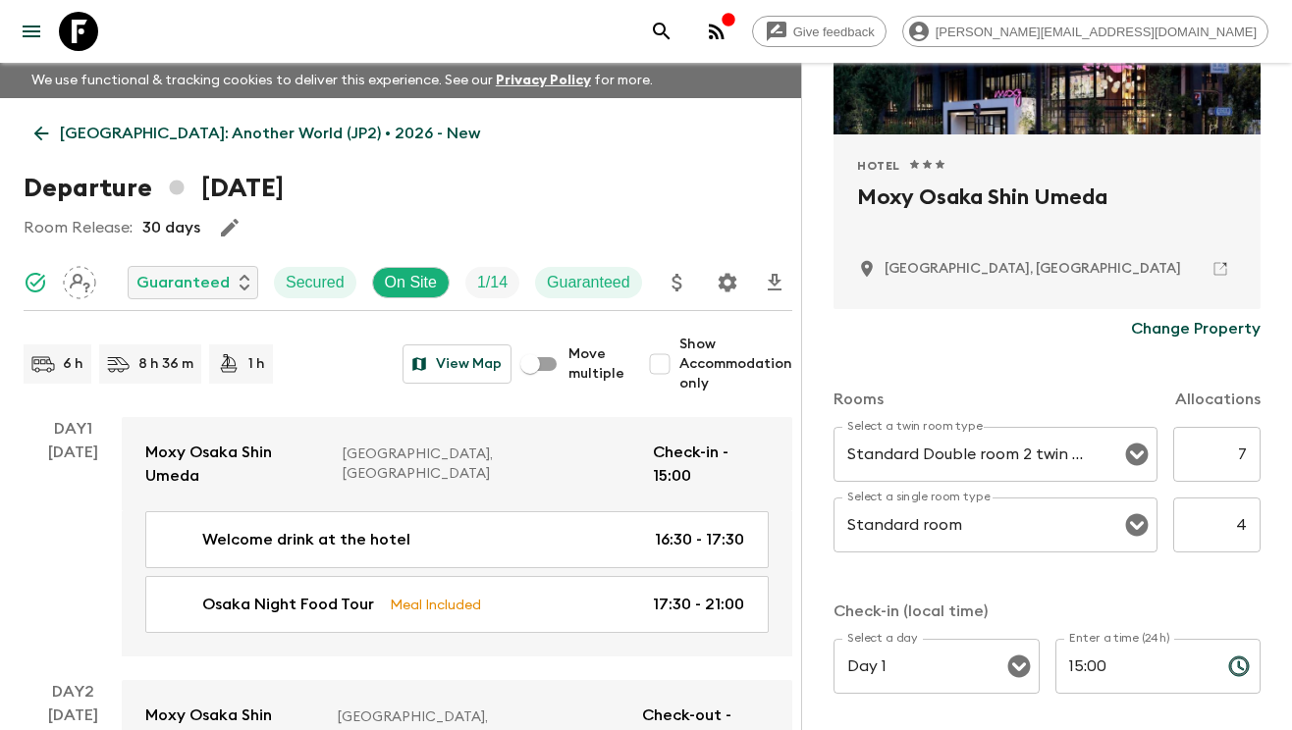
click at [1164, 336] on p "Change Property" at bounding box center [1196, 329] width 130 height 24
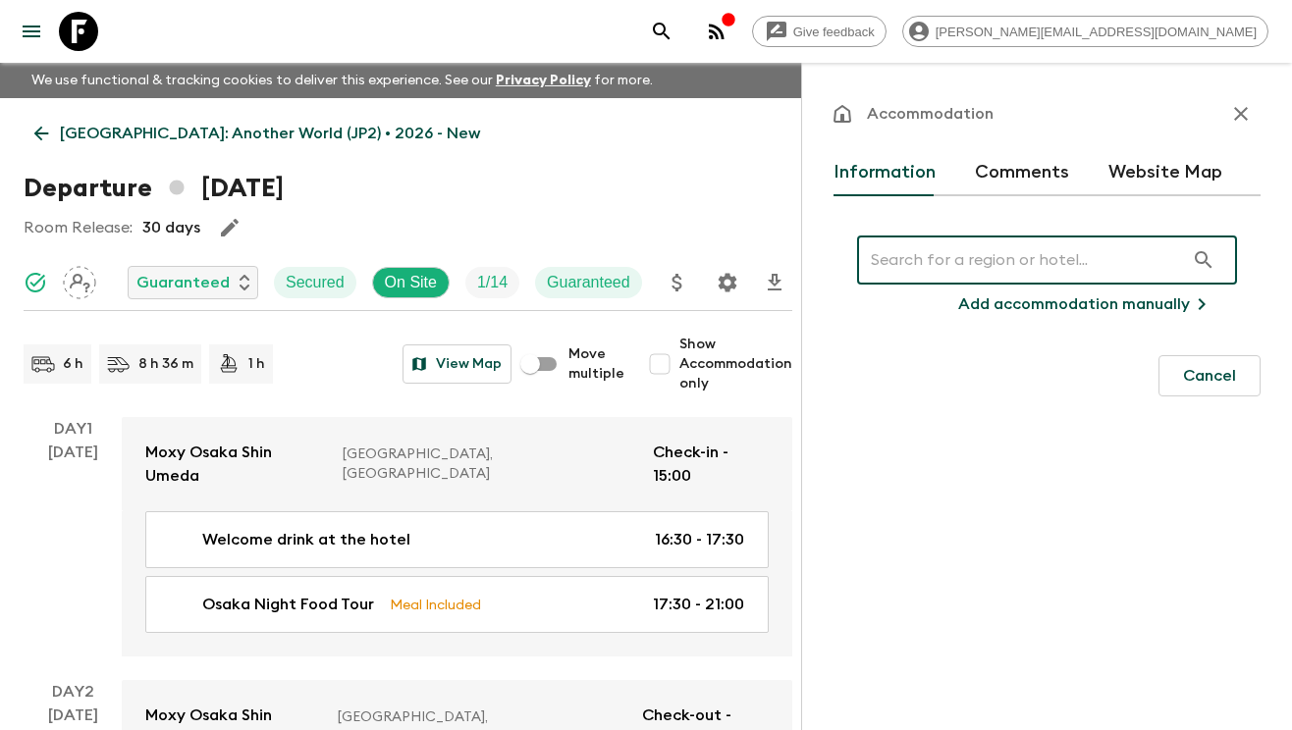
scroll to position [0, 0]
paste input "Onyado Nono Bettei"
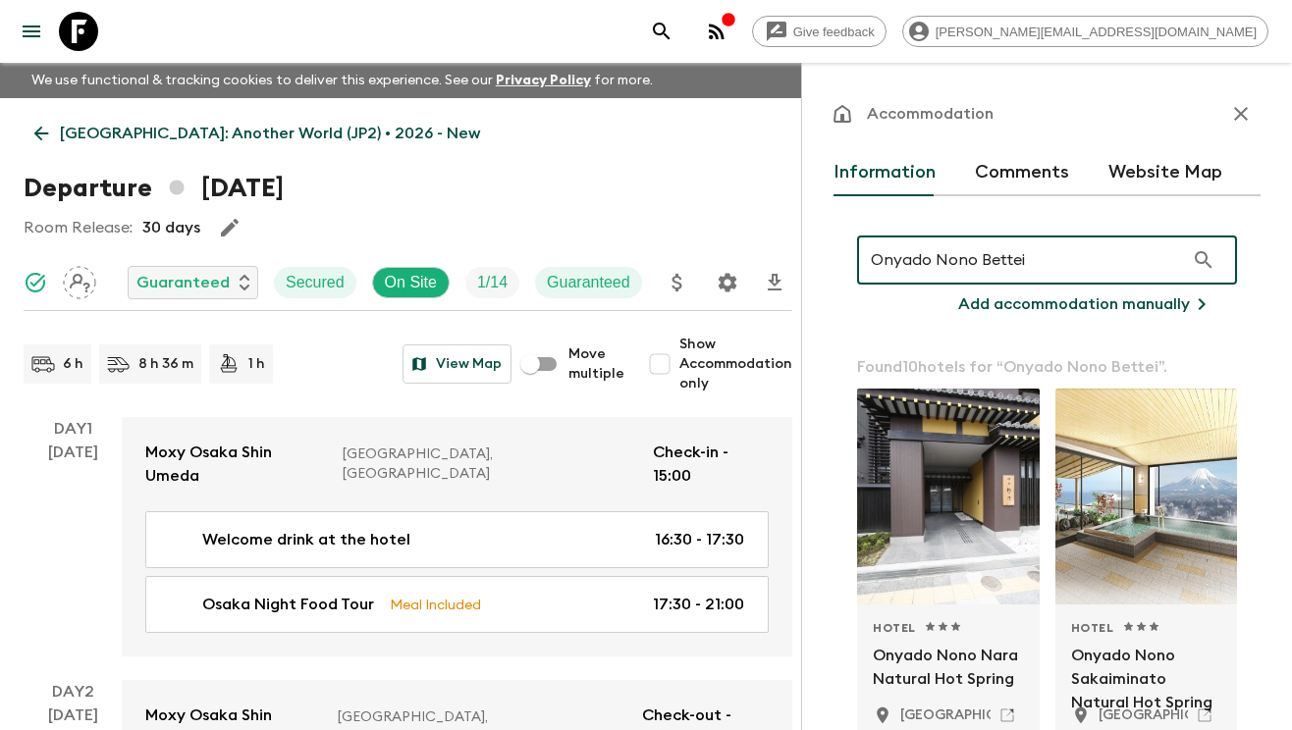
drag, startPoint x: 1057, startPoint y: 259, endPoint x: 792, endPoint y: 229, distance: 266.8
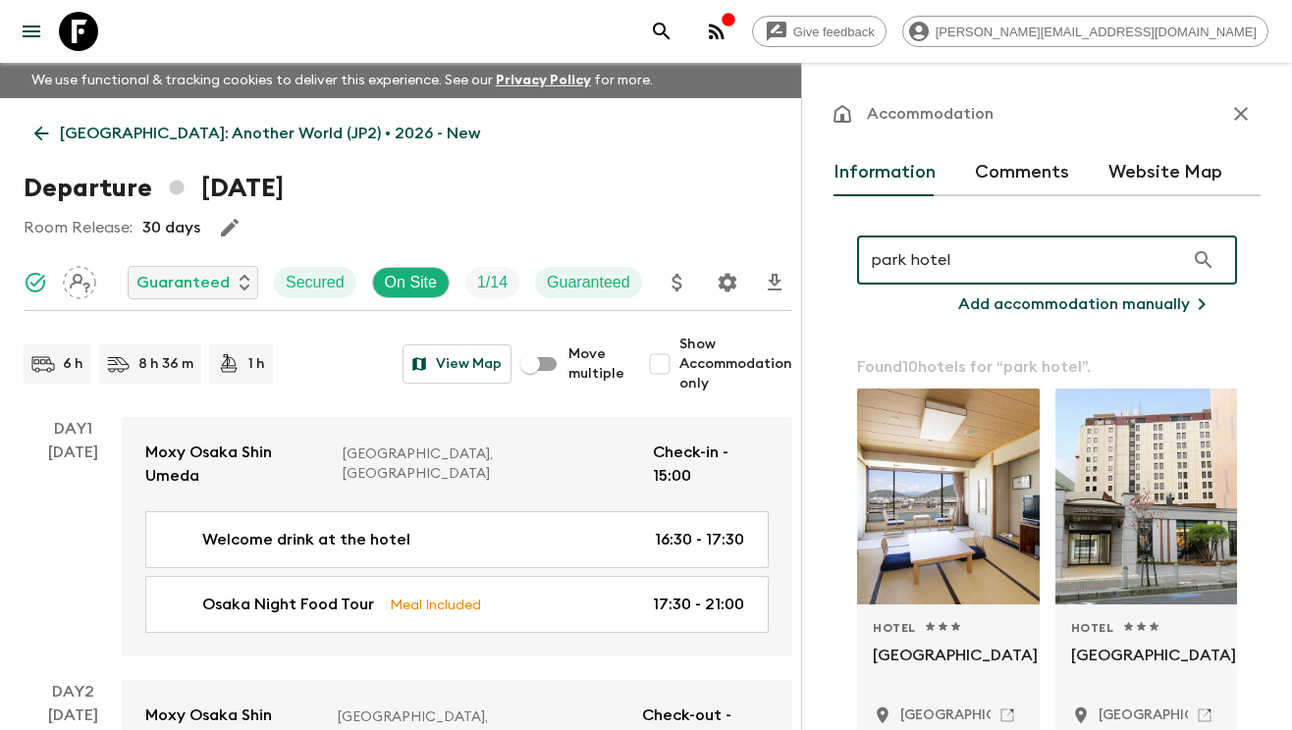
type input "park hotel"
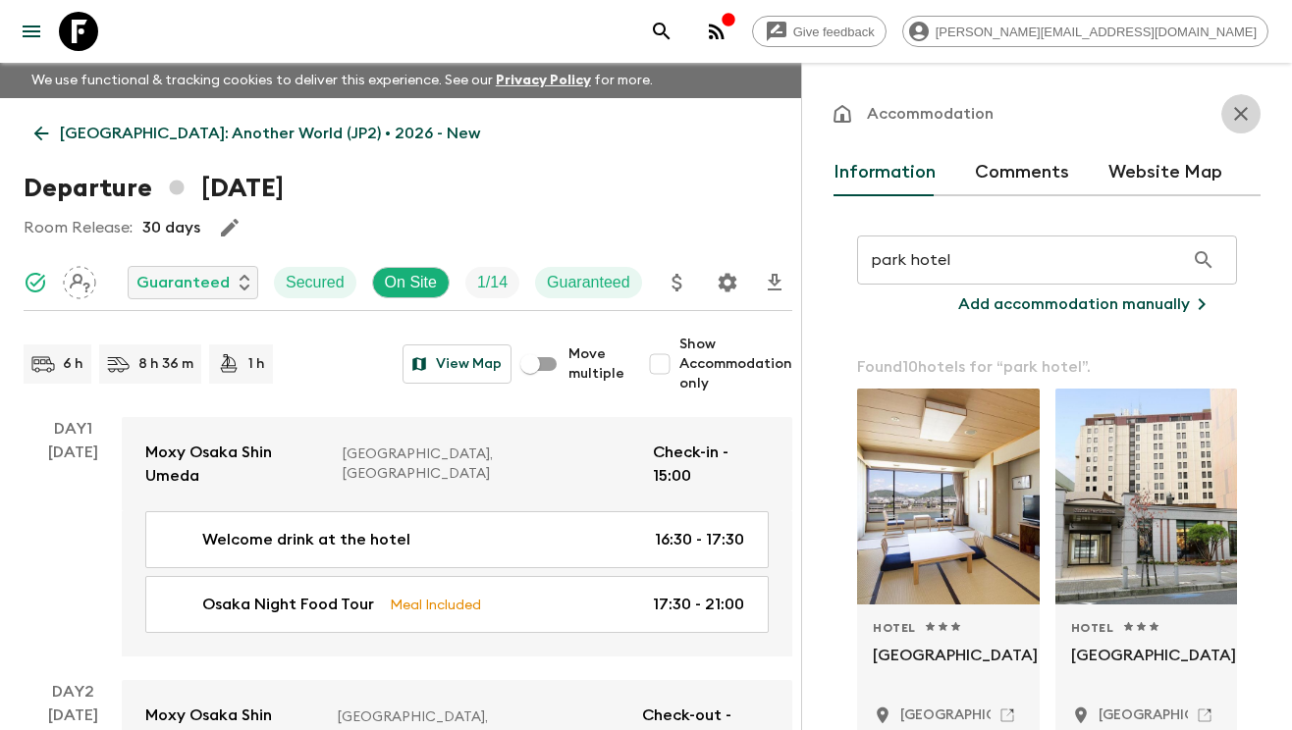
click at [1229, 119] on icon "button" at bounding box center [1241, 114] width 24 height 24
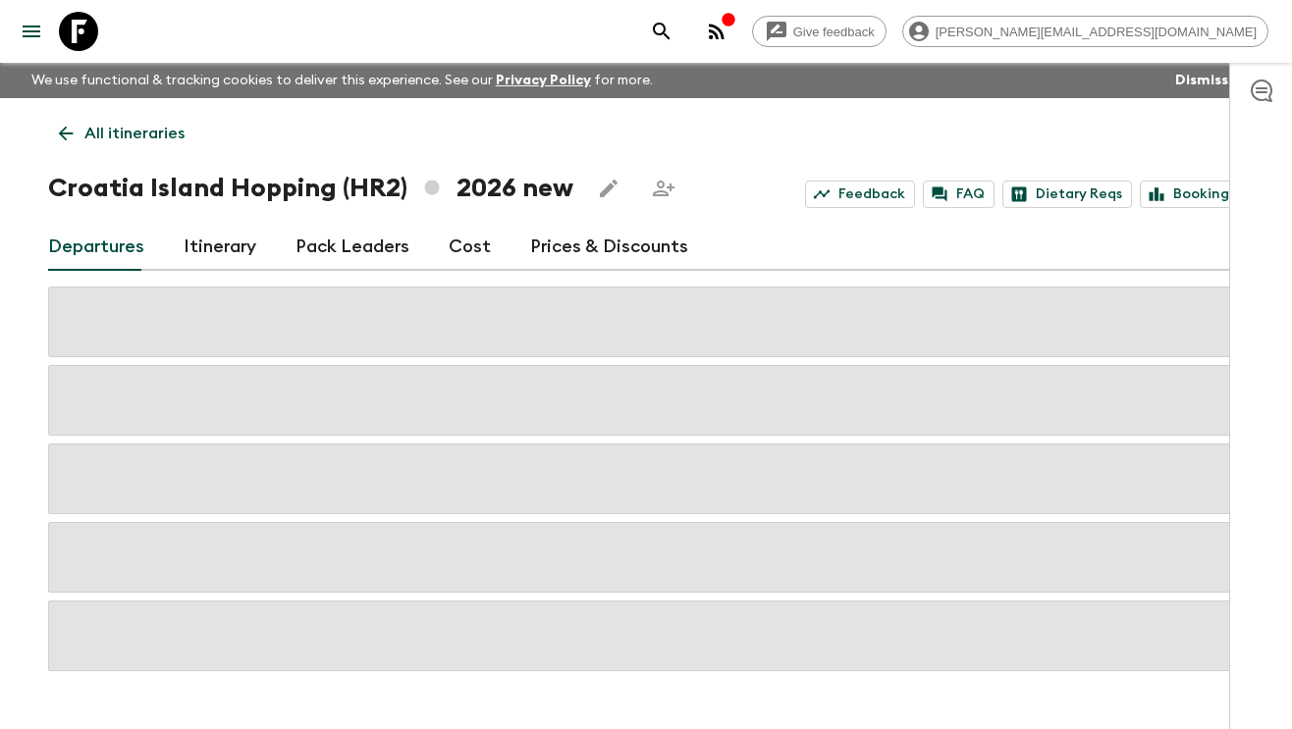
click at [673, 35] on icon "search adventures" at bounding box center [662, 32] width 24 height 24
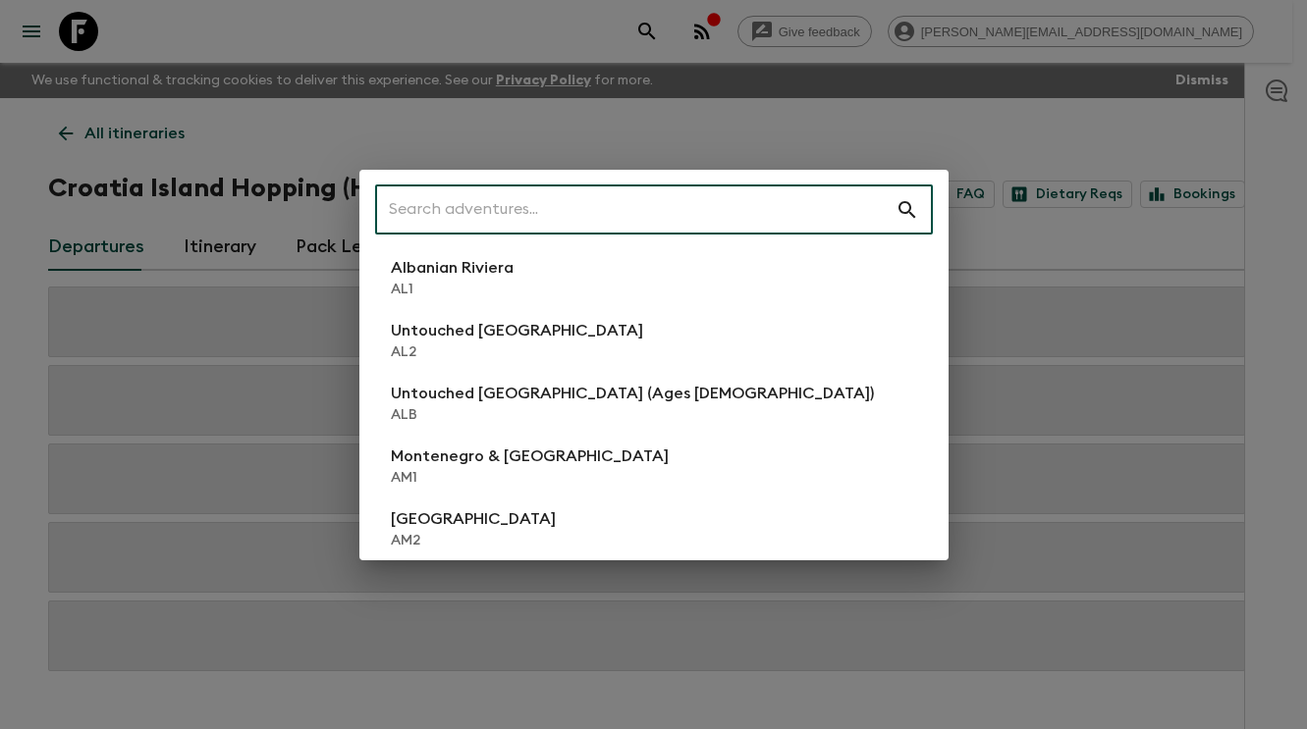
click at [565, 143] on div "​ Albanian Riviera AL1 Untouched Albania AL2 Untouched Albania (Ages 45-59) ALB…" at bounding box center [653, 364] width 1307 height 729
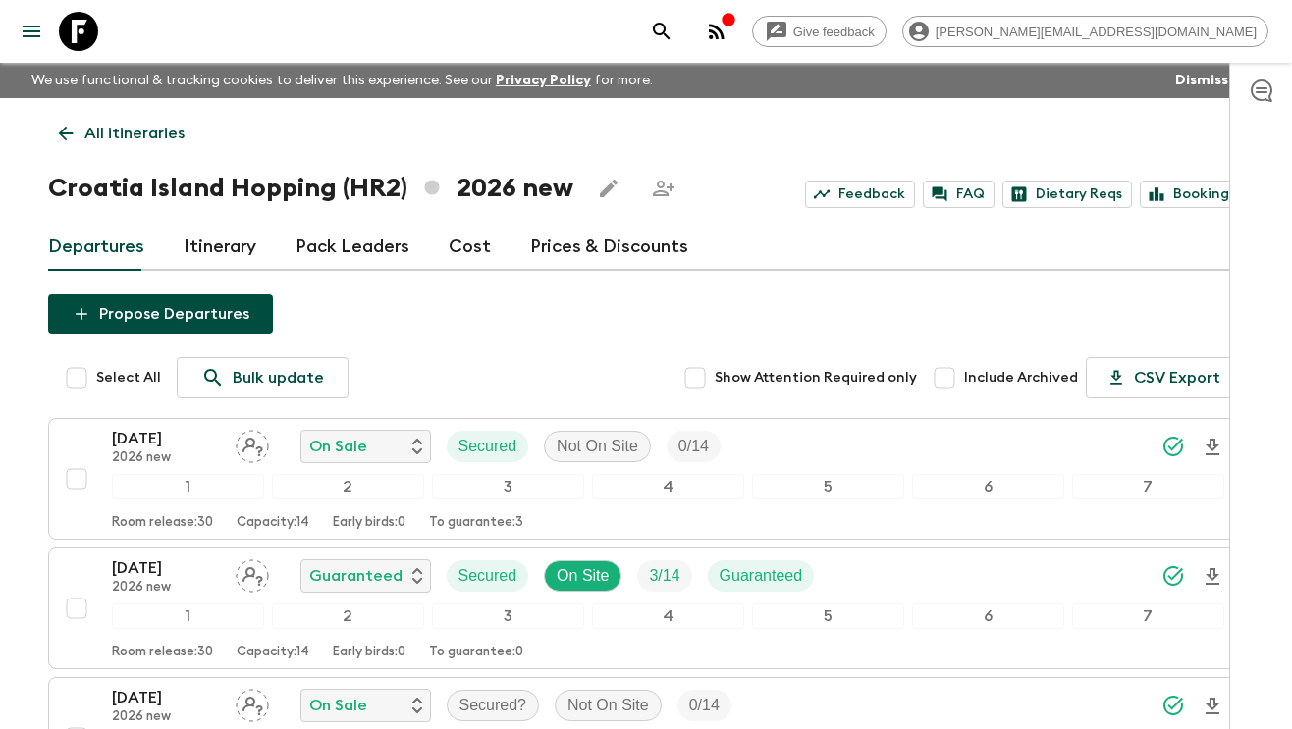
click at [89, 29] on icon at bounding box center [78, 31] width 39 height 39
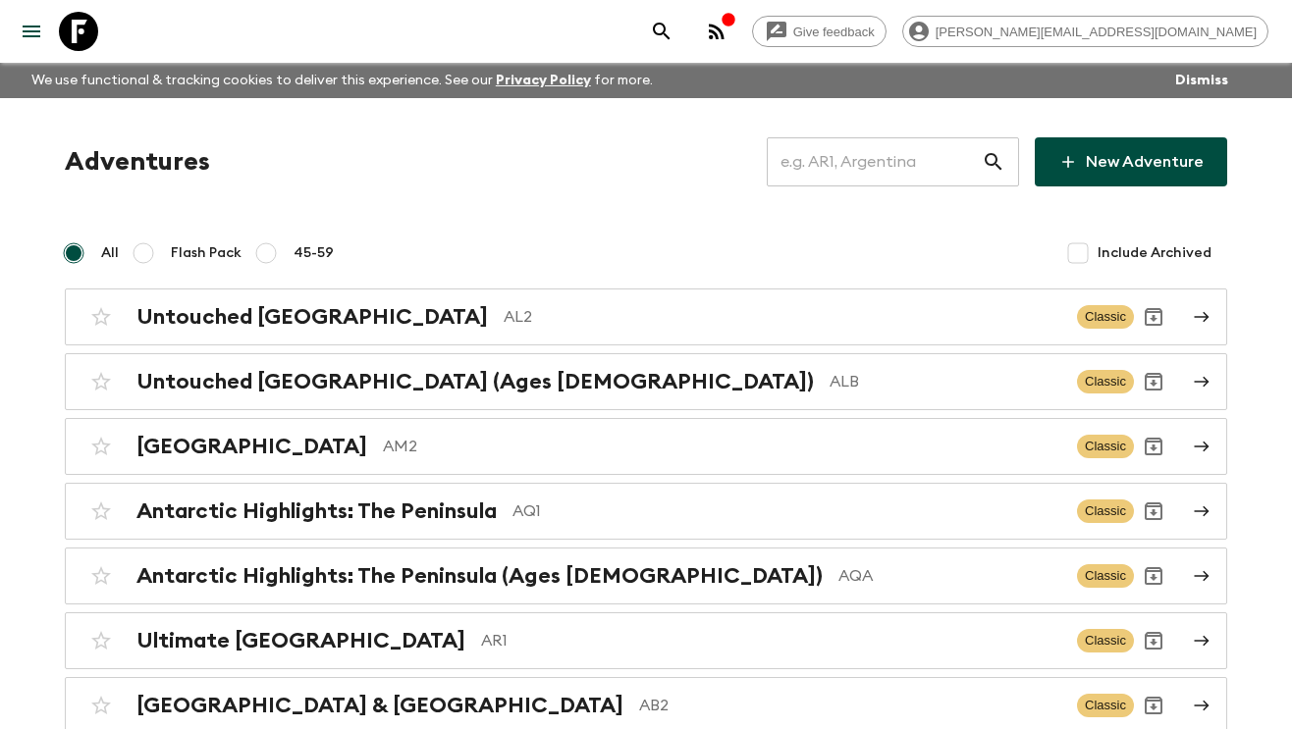
click at [817, 151] on input "text" at bounding box center [874, 161] width 215 height 55
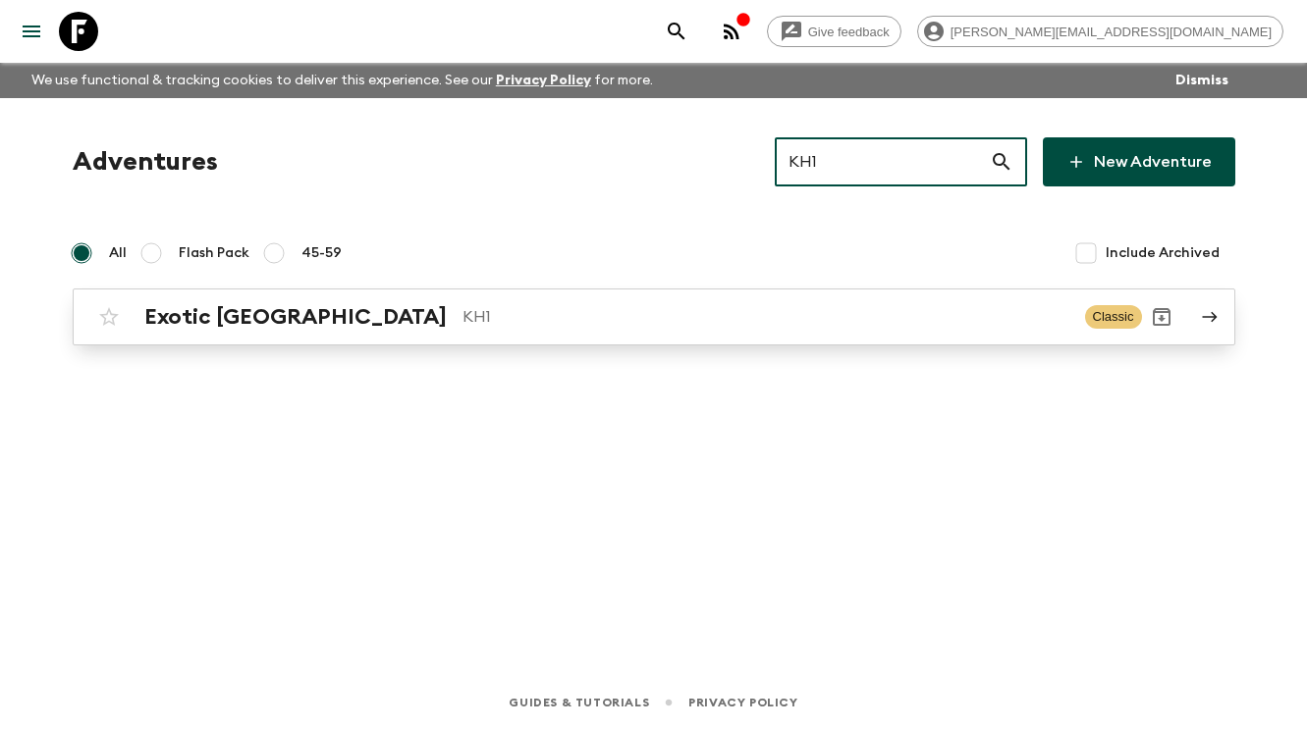
type input "KH1"
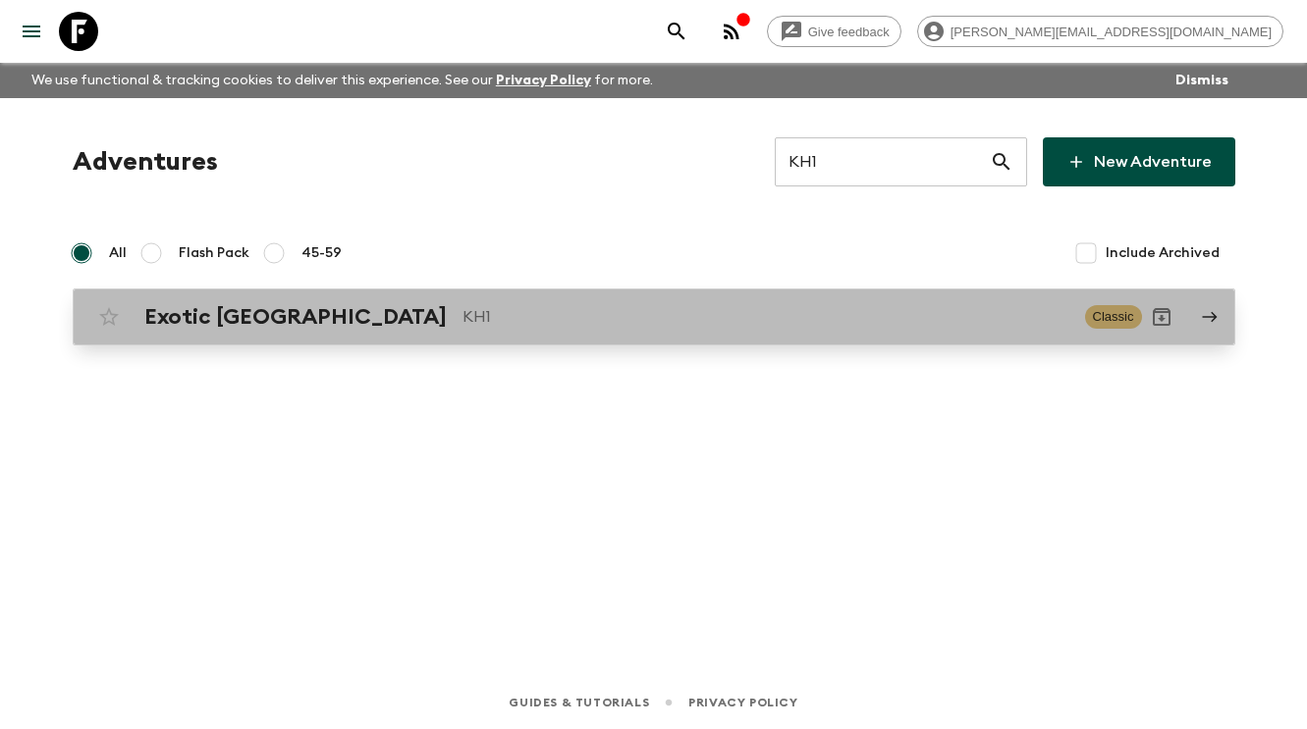
click at [462, 309] on p "KH1" at bounding box center [765, 317] width 607 height 24
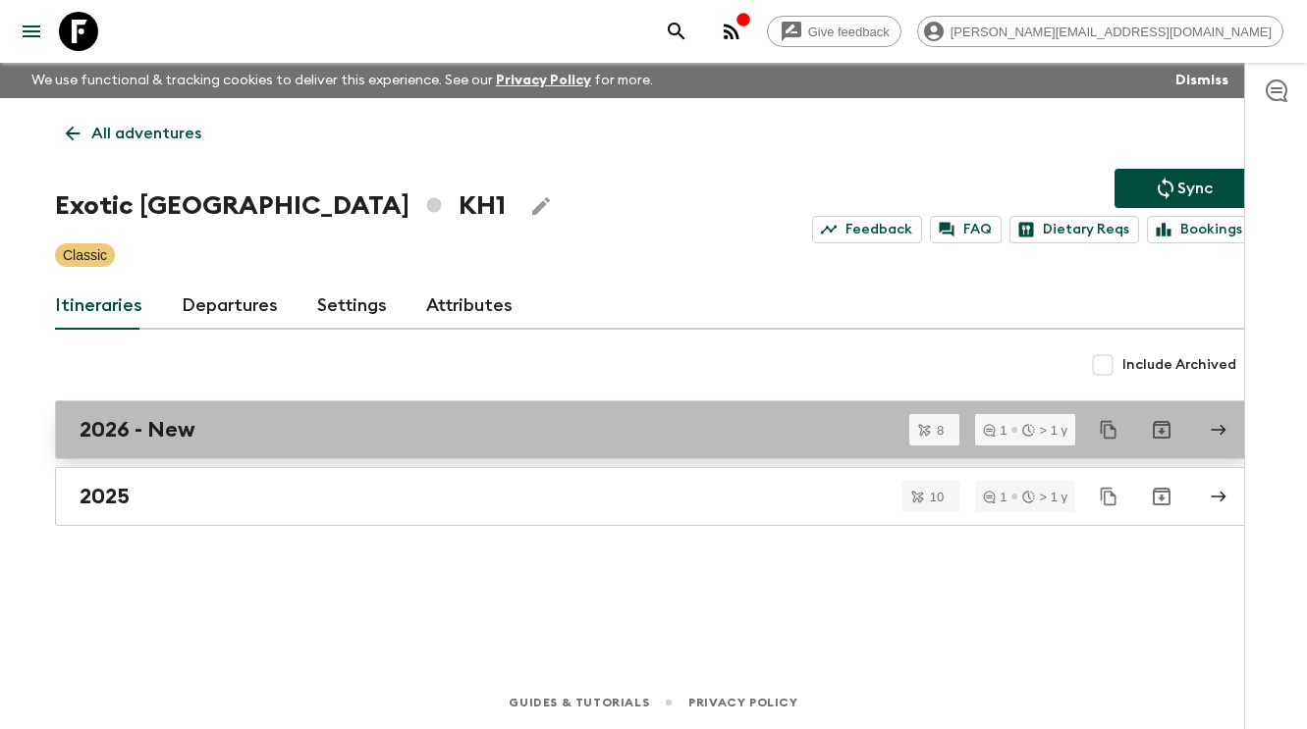
click at [260, 417] on div "2026 - New" at bounding box center [635, 430] width 1110 height 26
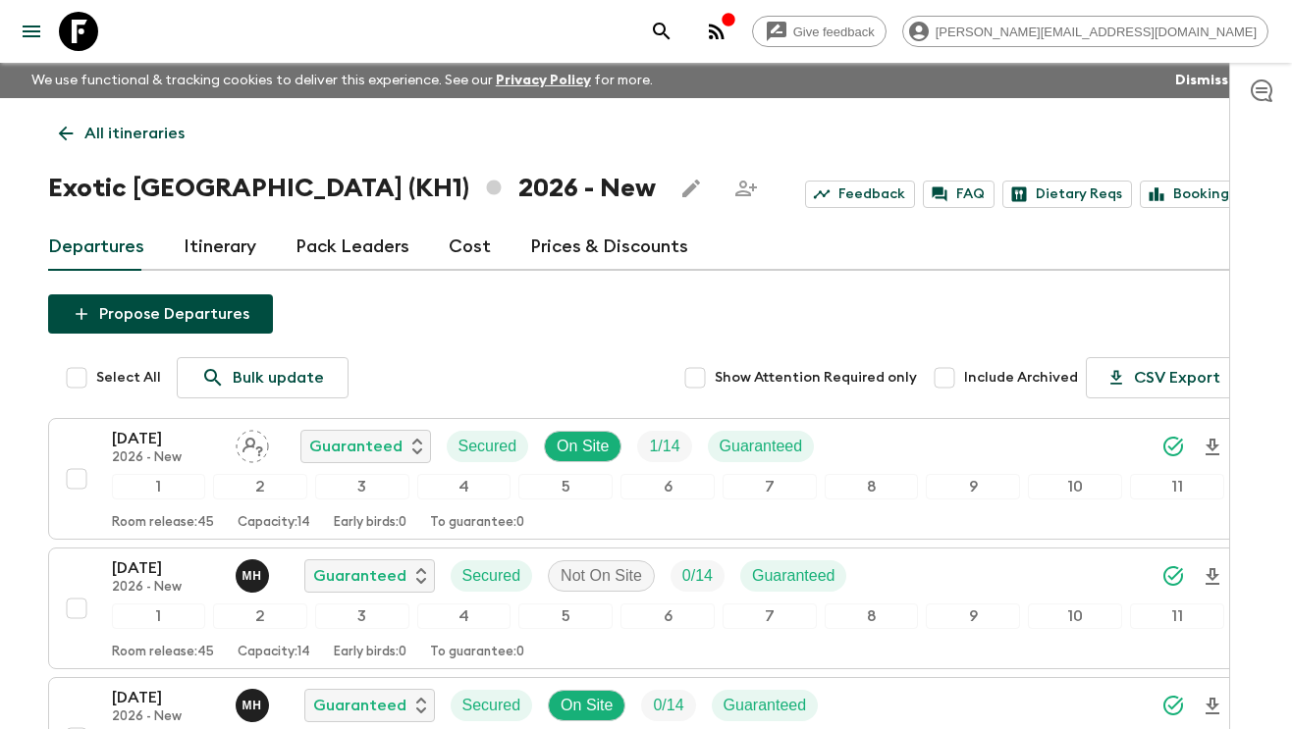
click at [468, 248] on link "Cost" at bounding box center [470, 247] width 42 height 47
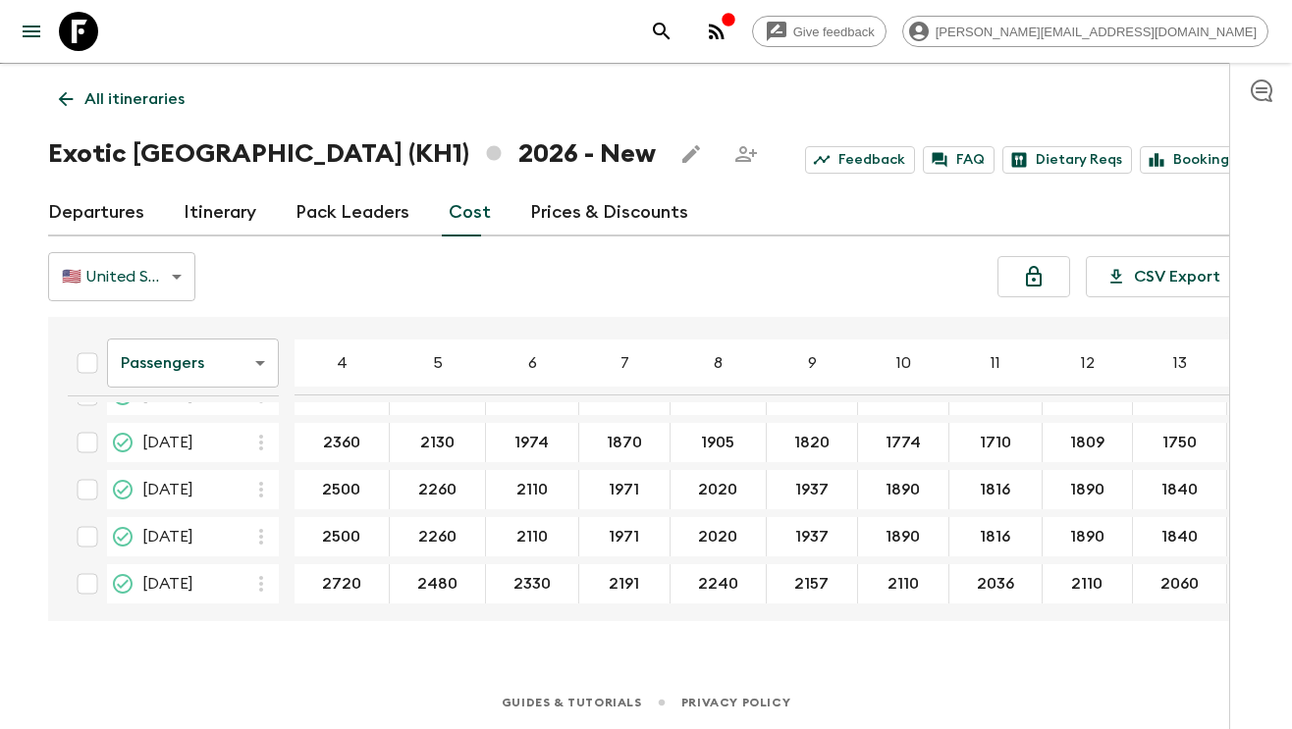
scroll to position [189, 0]
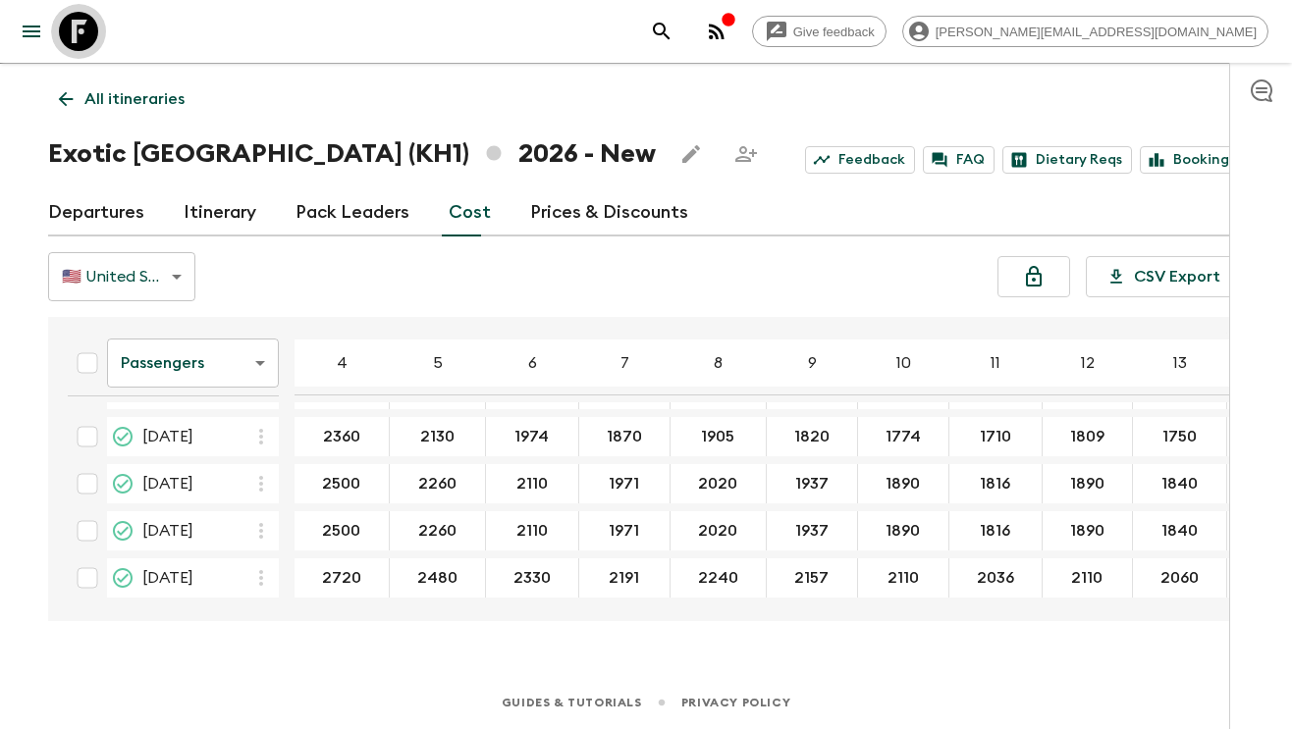
click at [82, 28] on icon at bounding box center [78, 31] width 39 height 39
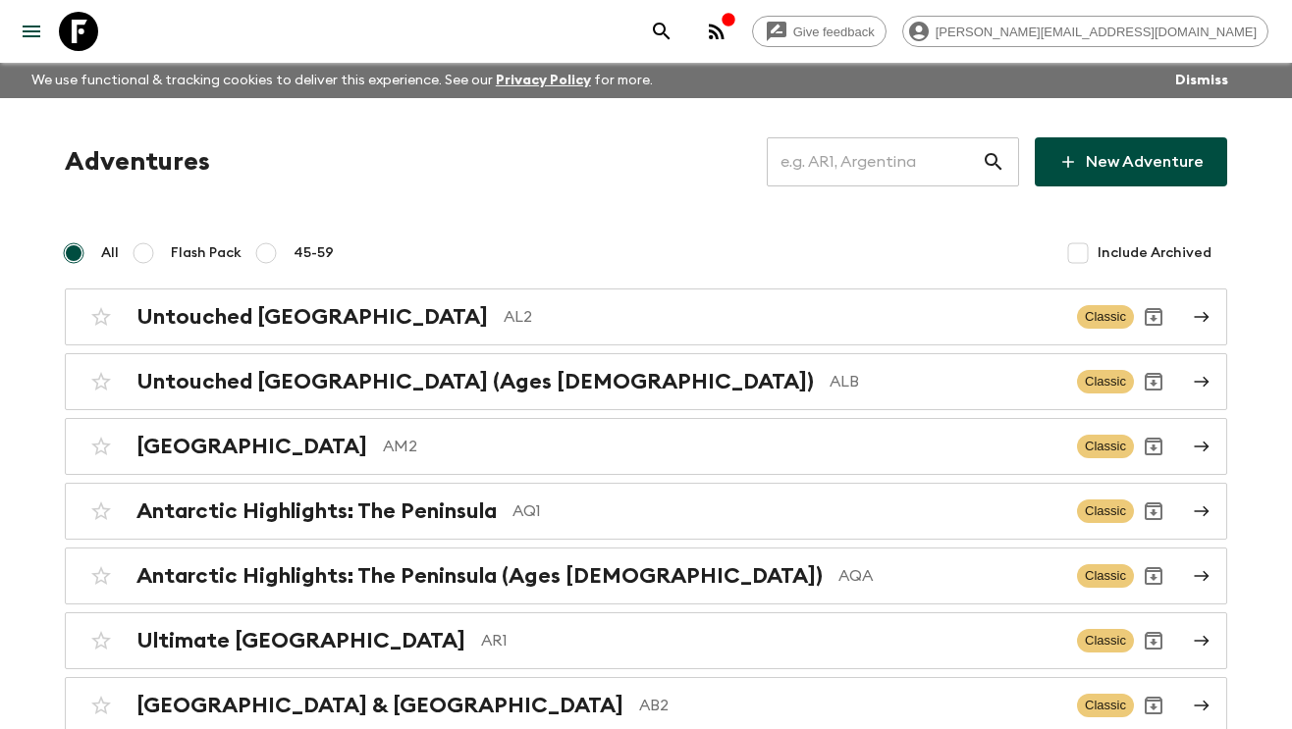
click at [826, 160] on input "text" at bounding box center [874, 161] width 215 height 55
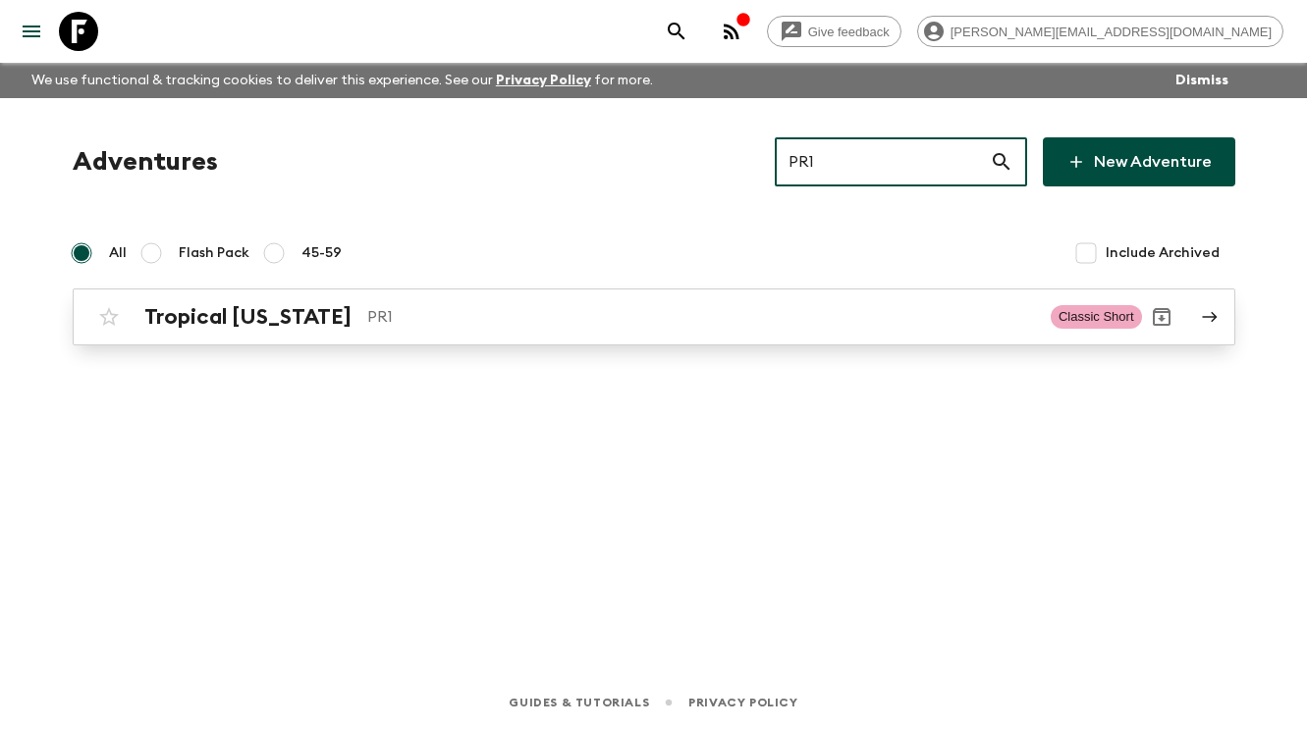
type input "PR1"
click at [530, 338] on link "Tropical Puerto Rico PR1 Classic Short" at bounding box center [654, 317] width 1162 height 57
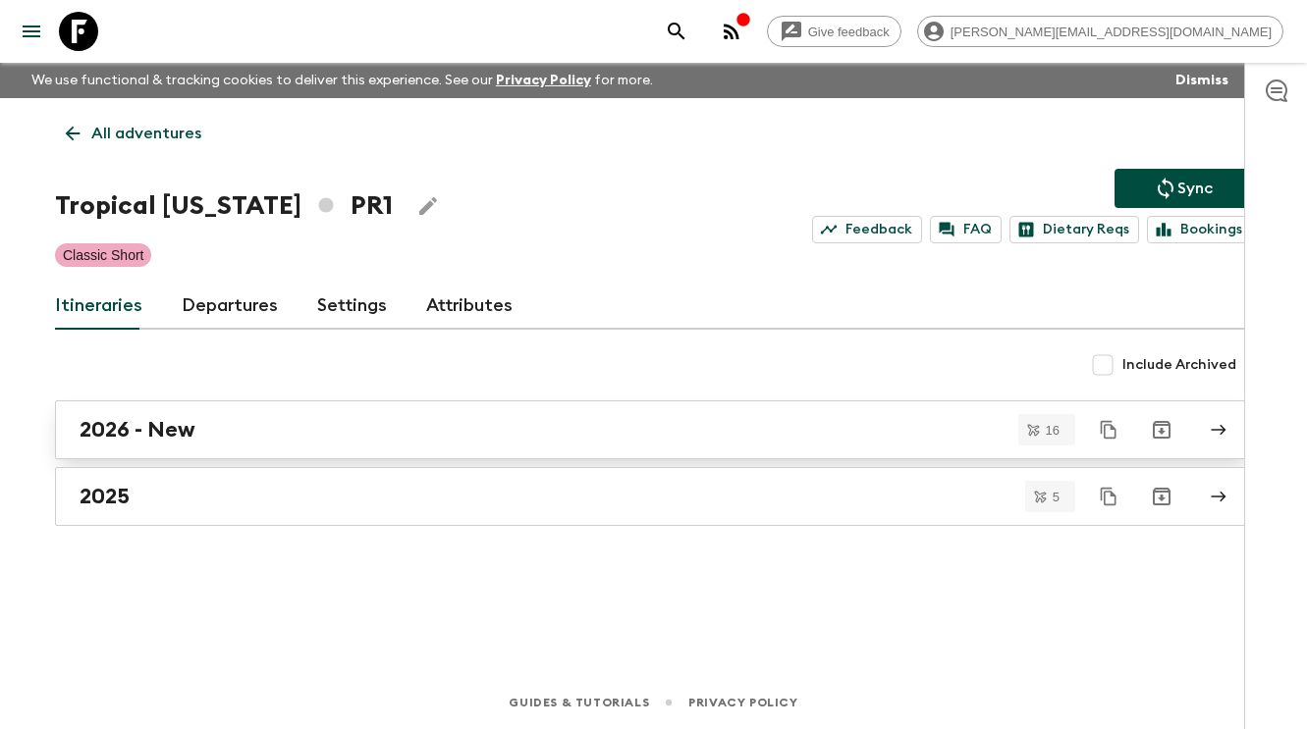
click at [294, 428] on div "2026 - New" at bounding box center [635, 430] width 1110 height 26
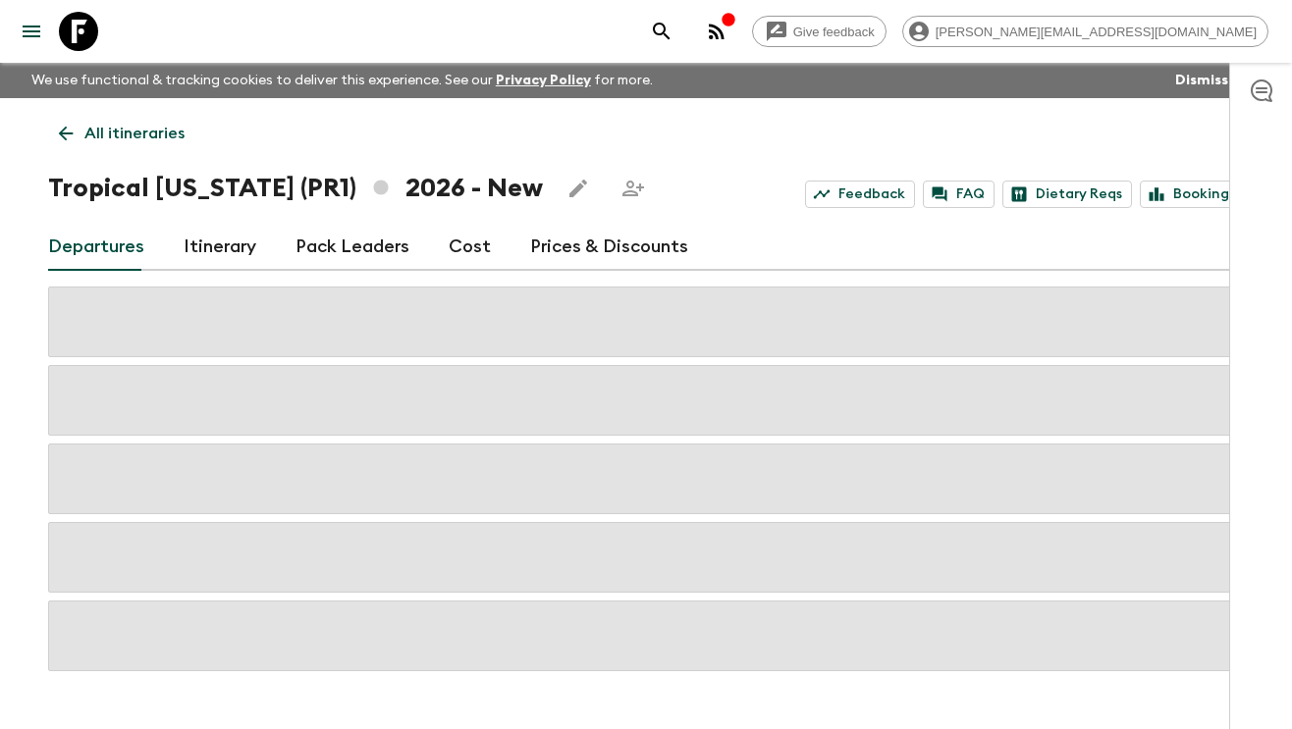
click at [439, 253] on div "Departures Itinerary Pack Leaders Cost Prices & Discounts" at bounding box center [646, 247] width 1197 height 47
click at [451, 251] on link "Cost" at bounding box center [470, 247] width 42 height 47
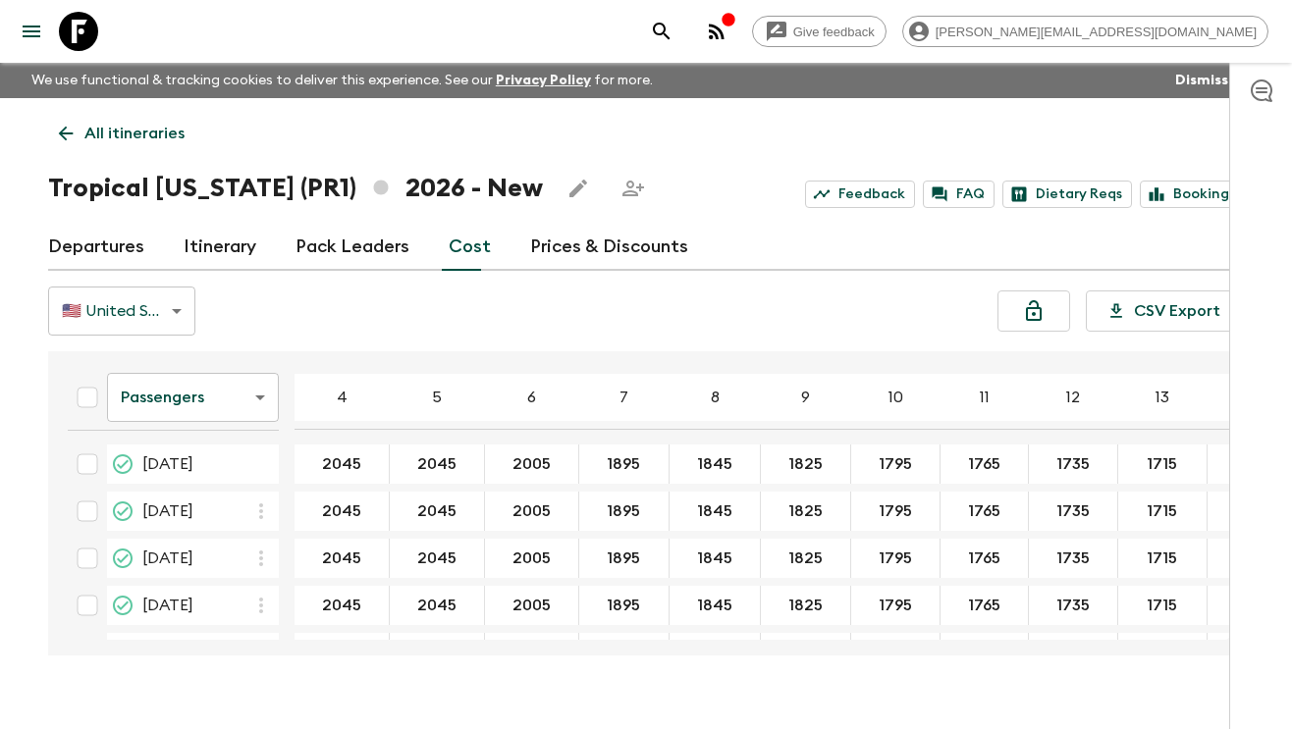
click at [724, 36] on icon "button" at bounding box center [717, 32] width 16 height 16
click at [724, 32] on icon "button" at bounding box center [717, 32] width 16 height 16
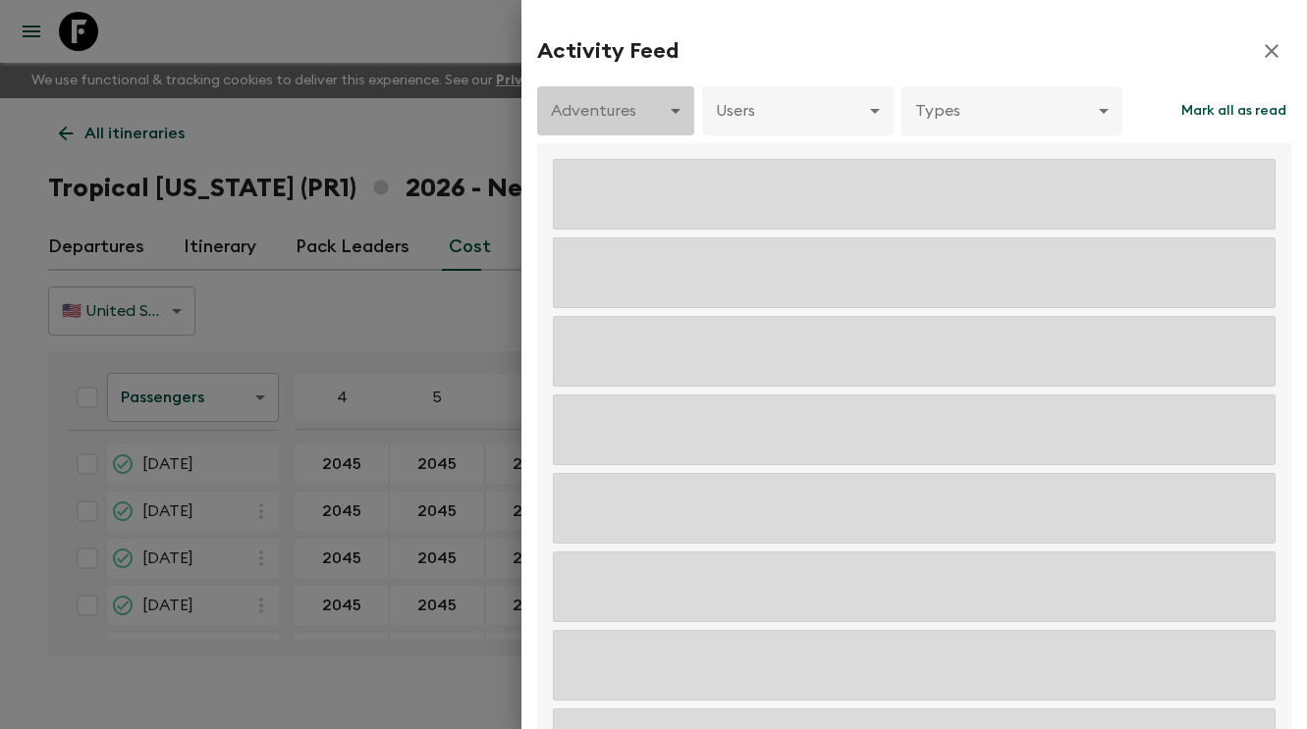
click at [622, 123] on body "Give feedback aida@flashpack.com We use functional & tracking cookies to delive…" at bounding box center [653, 382] width 1307 height 764
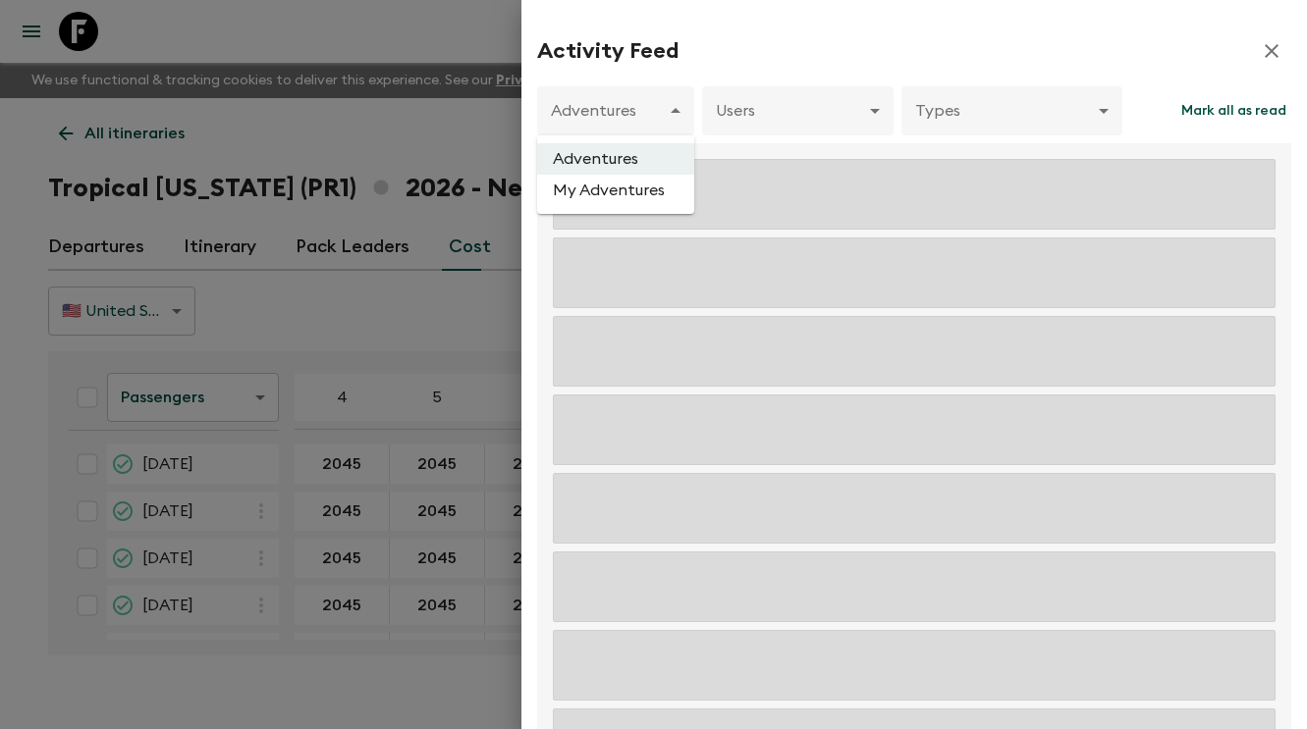
click at [619, 113] on div at bounding box center [653, 364] width 1307 height 729
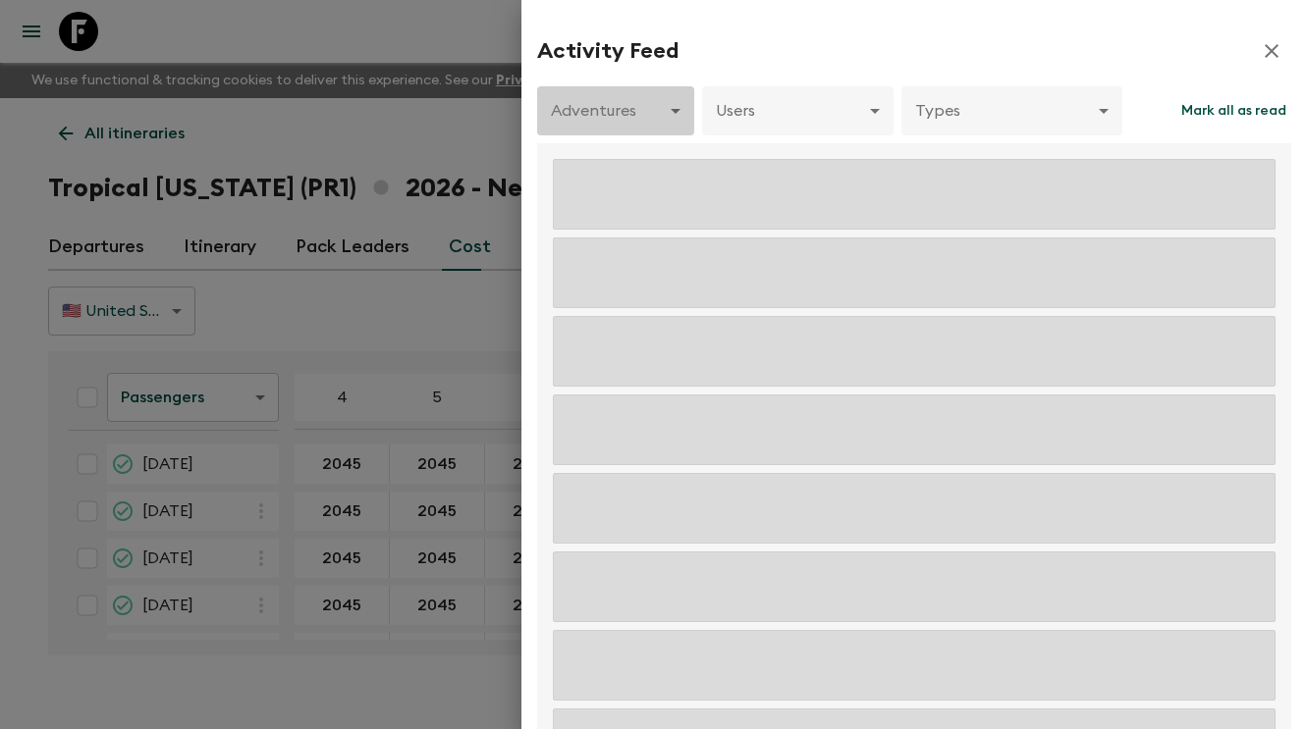
click at [646, 108] on body "Give feedback aida@flashpack.com We use functional & tracking cookies to delive…" at bounding box center [653, 382] width 1307 height 764
click at [647, 108] on div at bounding box center [653, 364] width 1307 height 729
click at [630, 118] on body "Give feedback aida@flashpack.com We use functional & tracking cookies to delive…" at bounding box center [653, 382] width 1307 height 764
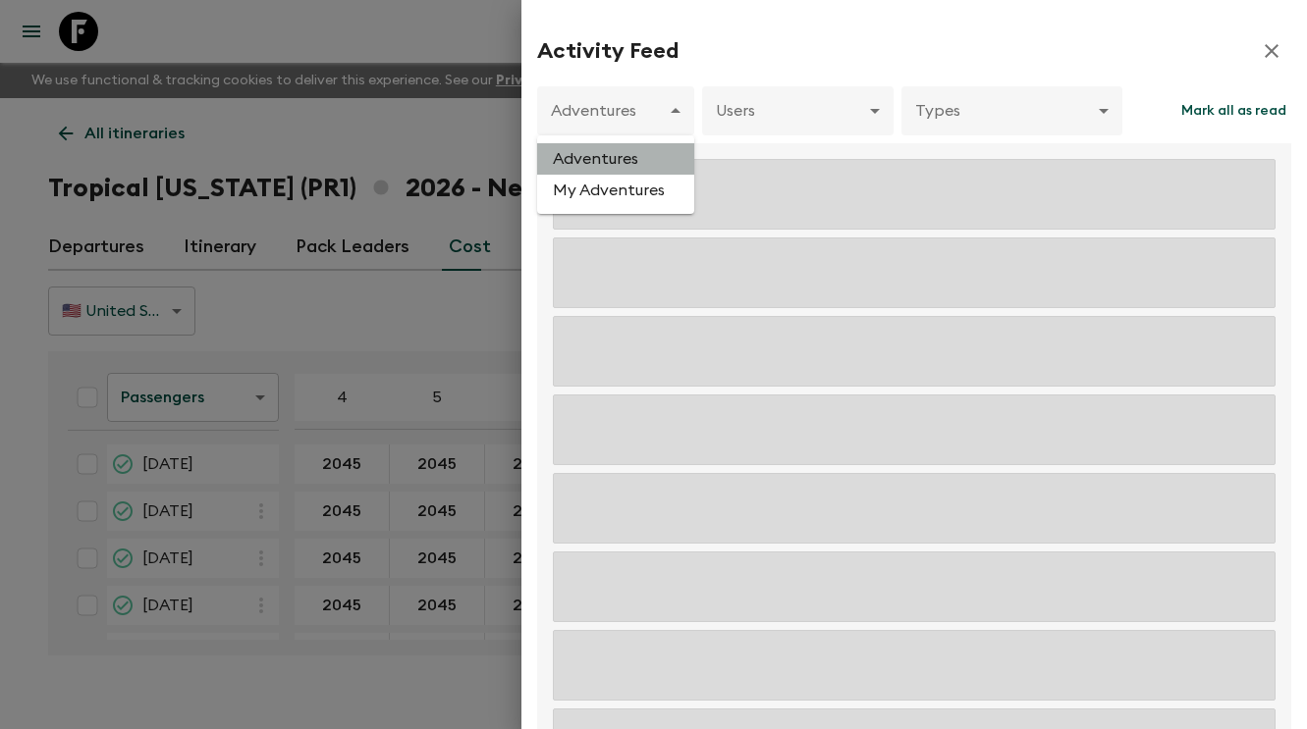
click at [621, 162] on li "Adventures" at bounding box center [615, 158] width 157 height 31
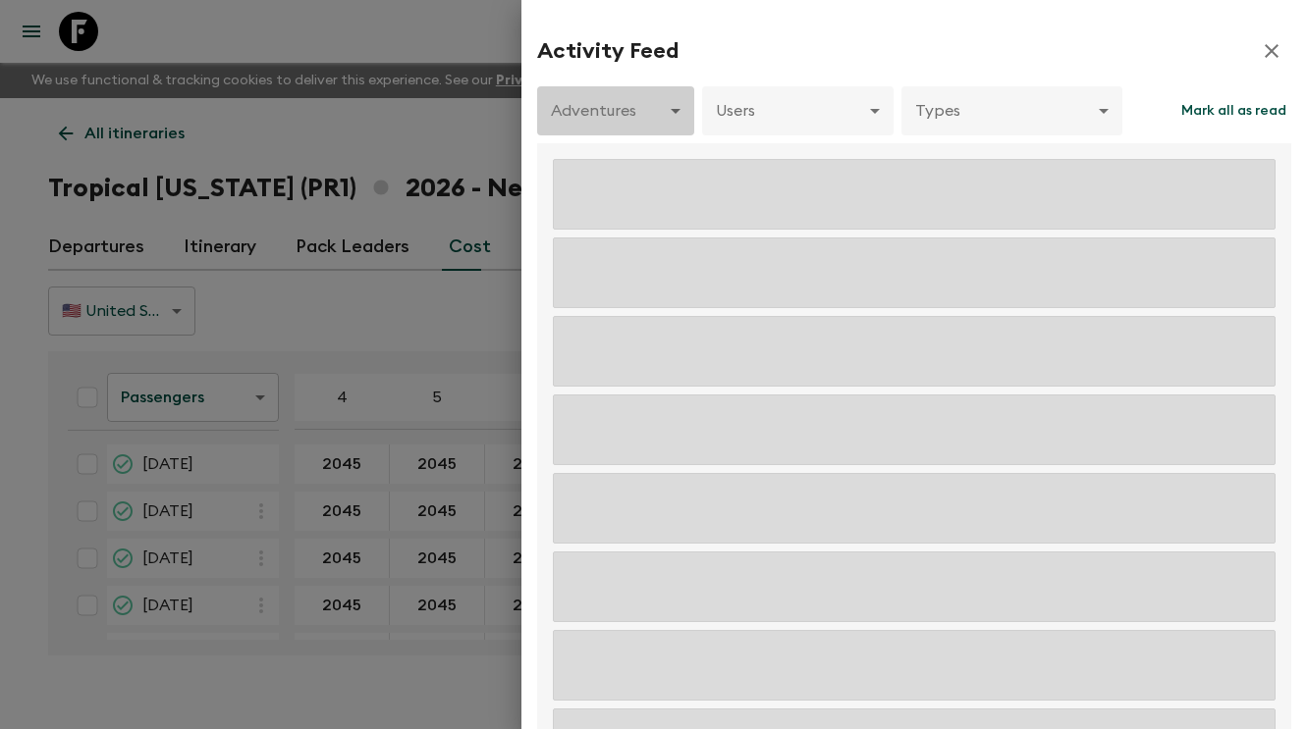
click at [631, 121] on body "Give feedback aida@flashpack.com We use functional & tracking cookies to delive…" at bounding box center [653, 382] width 1307 height 764
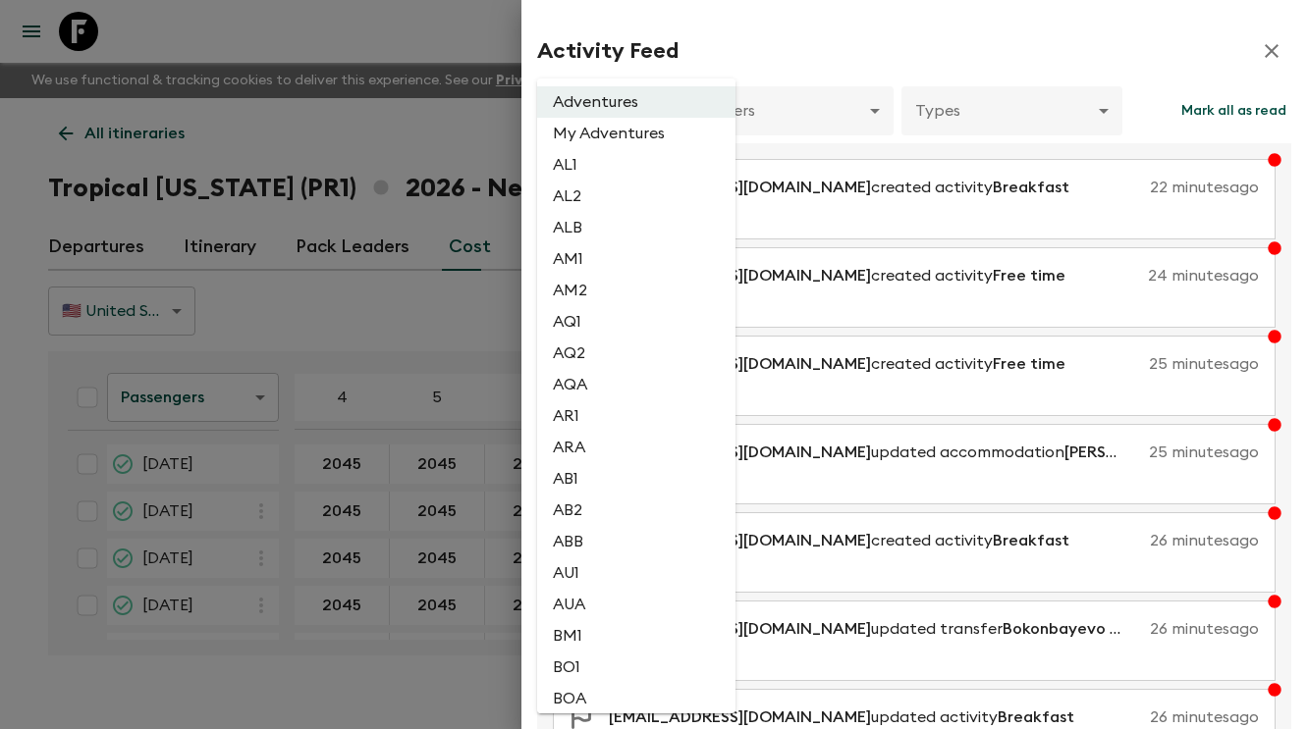
scroll to position [3630, 0]
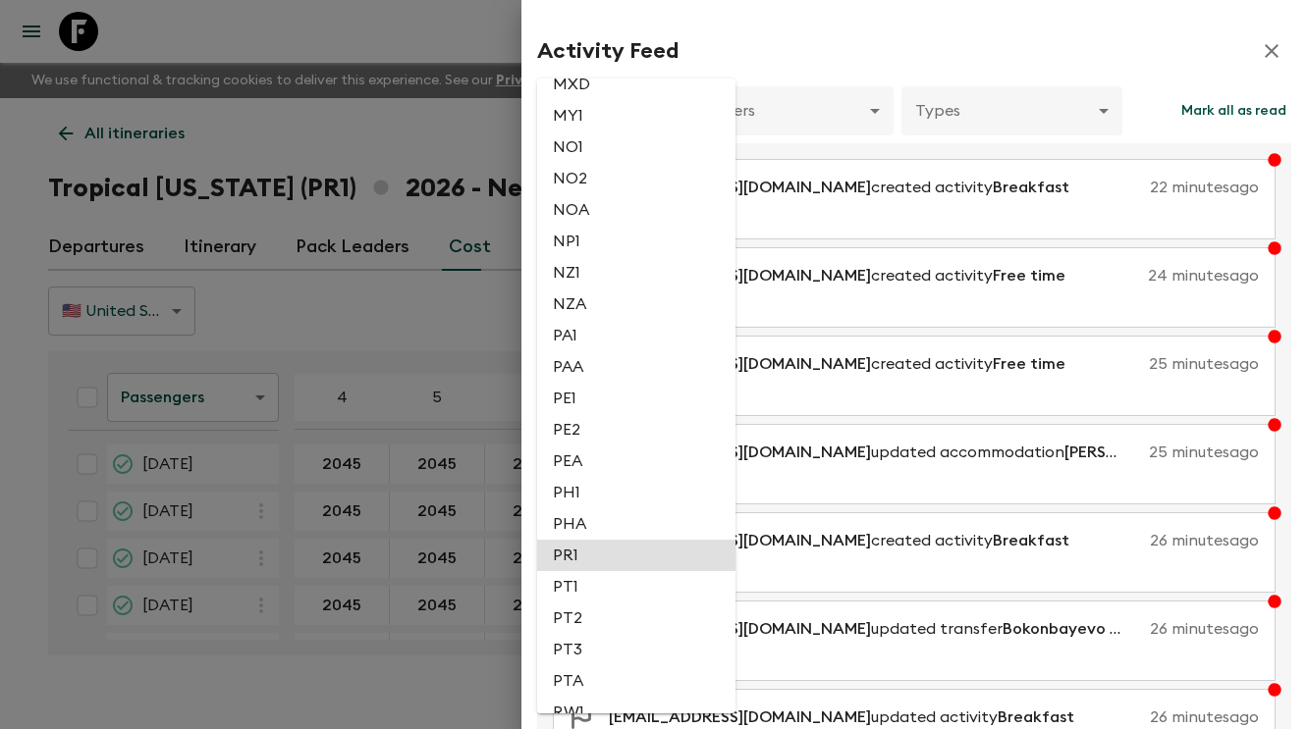
click at [623, 571] on li "PR1" at bounding box center [636, 555] width 198 height 31
type input "e14d41ed-c030-42d4-b67d-7ed9ebdca83b"
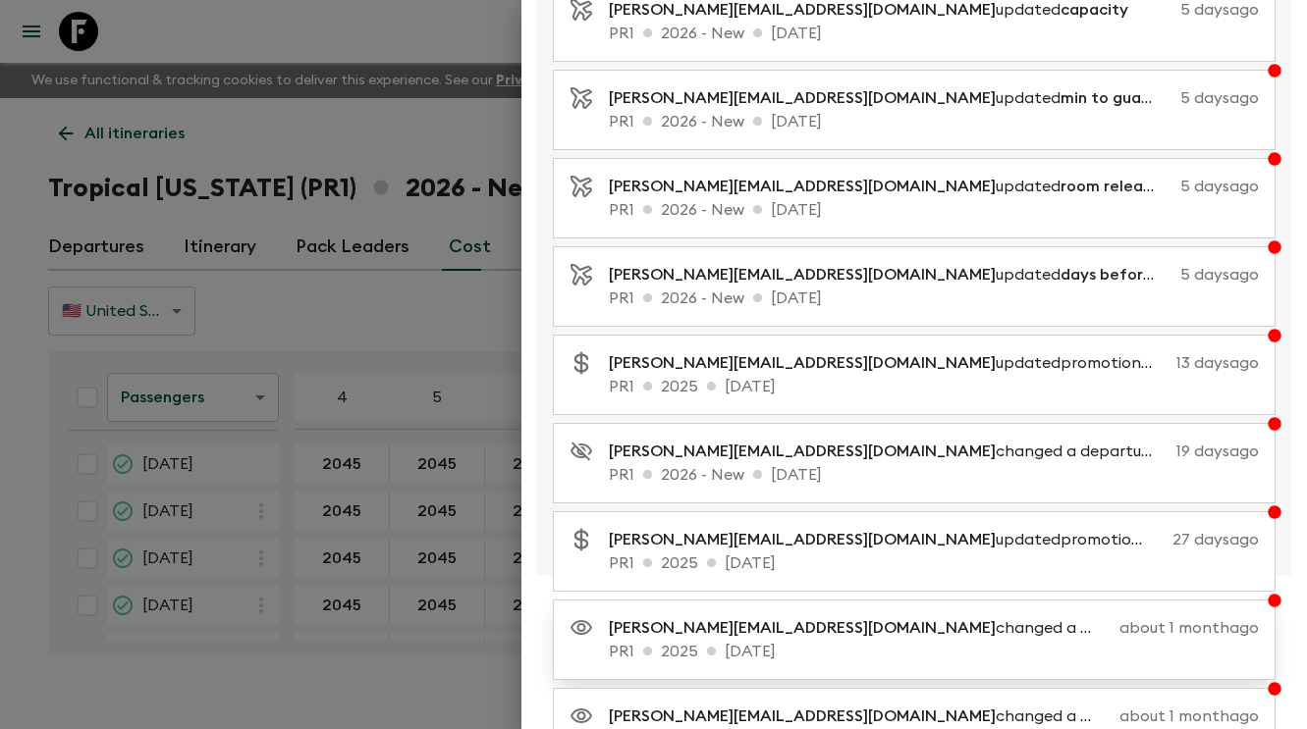
scroll to position [352, 0]
